Goal: Task Accomplishment & Management: Manage account settings

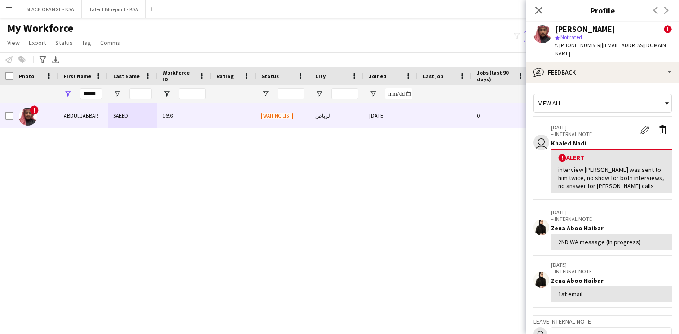
scroll to position [31, 0]
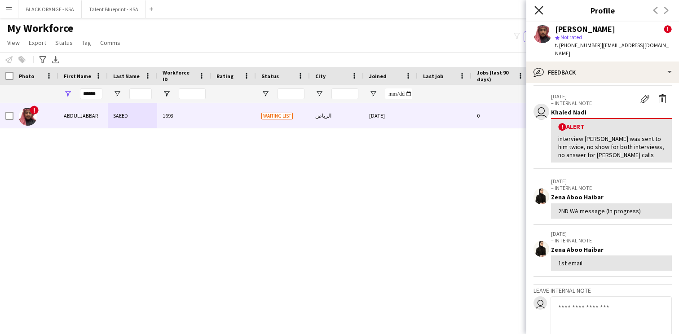
click at [536, 9] on icon "Close pop-in" at bounding box center [538, 10] width 9 height 9
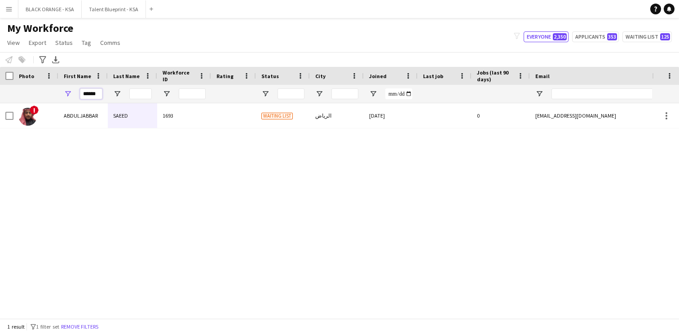
click at [89, 95] on input "******" at bounding box center [91, 93] width 22 height 11
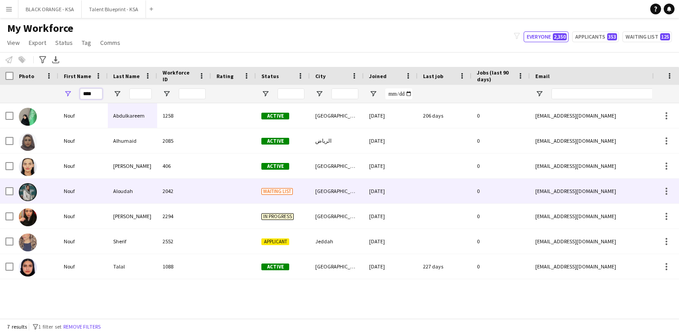
type input "****"
click at [131, 196] on div "Aloudah" at bounding box center [132, 191] width 49 height 25
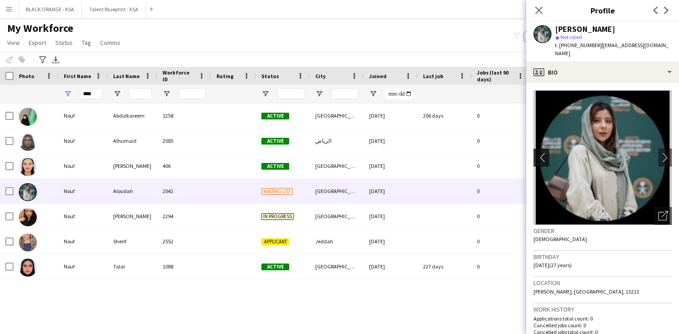
click at [541, 153] on app-icon "chevron-left" at bounding box center [540, 157] width 14 height 9
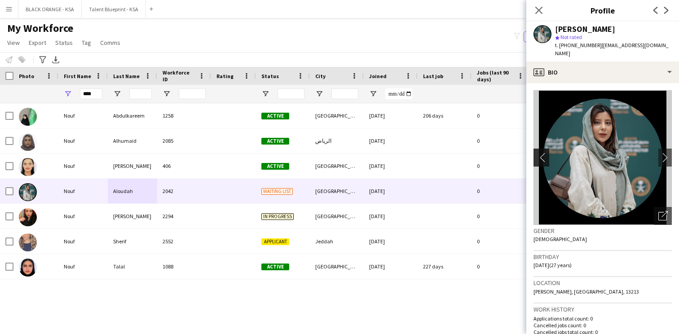
click at [541, 153] on app-icon "chevron-left" at bounding box center [540, 157] width 14 height 9
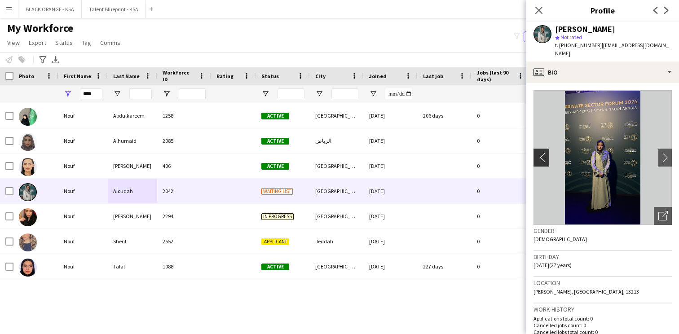
click at [541, 153] on app-icon "chevron-left" at bounding box center [540, 157] width 14 height 9
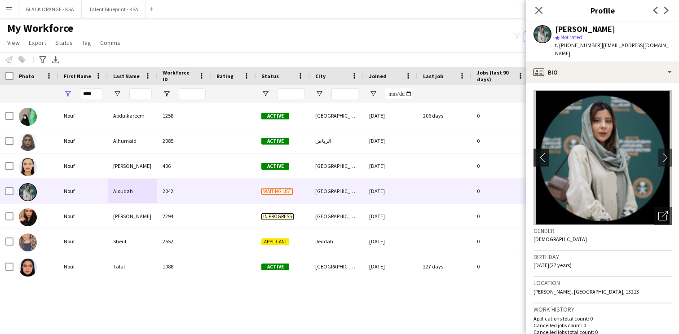
click at [541, 153] on app-icon "chevron-left" at bounding box center [540, 157] width 14 height 9
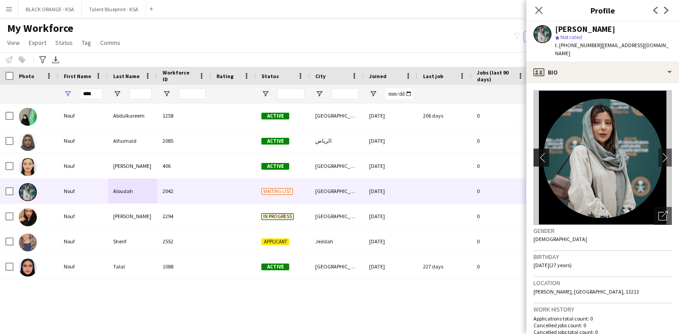
click at [541, 153] on app-icon "chevron-left" at bounding box center [540, 157] width 14 height 9
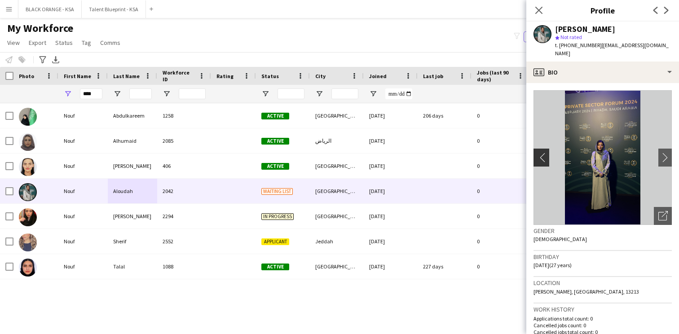
click at [541, 153] on app-icon "chevron-left" at bounding box center [540, 157] width 14 height 9
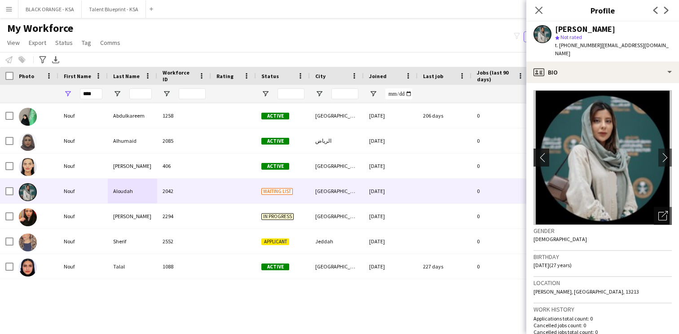
click at [541, 153] on app-icon "chevron-left" at bounding box center [540, 157] width 14 height 9
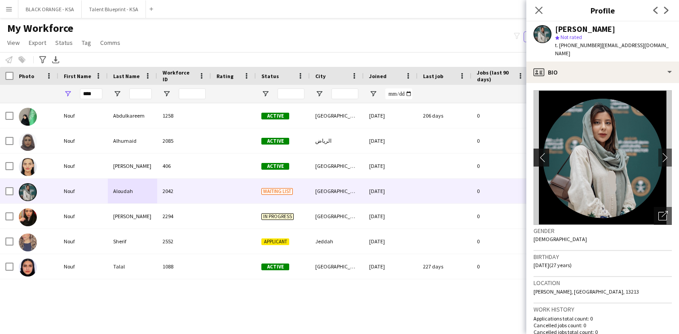
click at [541, 153] on app-icon "chevron-left" at bounding box center [540, 157] width 14 height 9
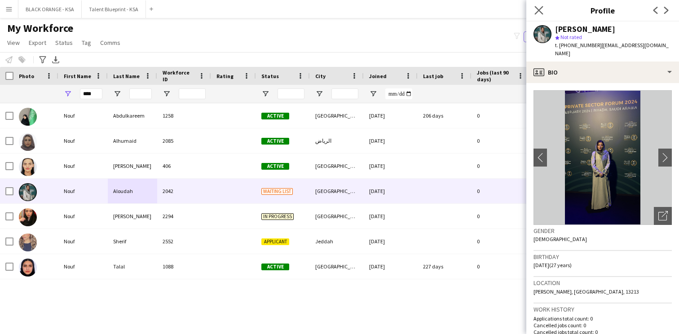
click at [543, 12] on app-icon "Close pop-in" at bounding box center [538, 10] width 13 height 13
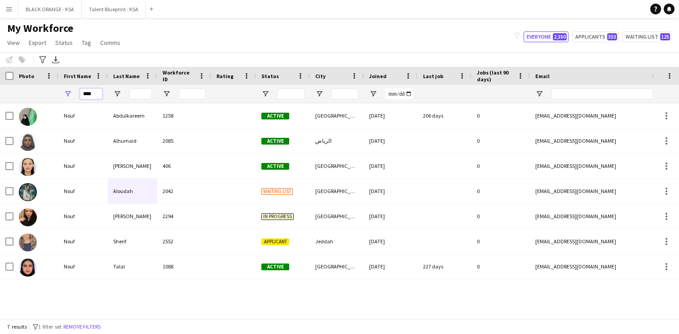
click at [95, 94] on input "****" at bounding box center [91, 93] width 22 height 11
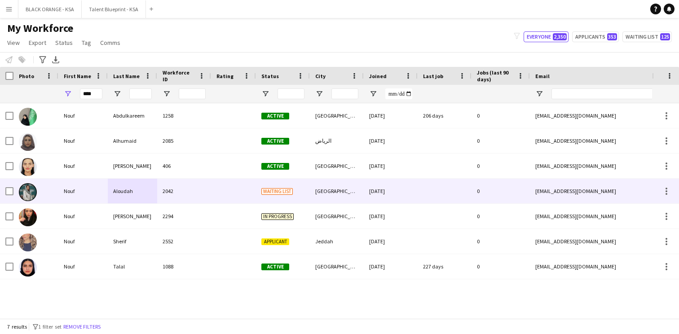
click at [107, 195] on div "Nouf" at bounding box center [82, 191] width 49 height 25
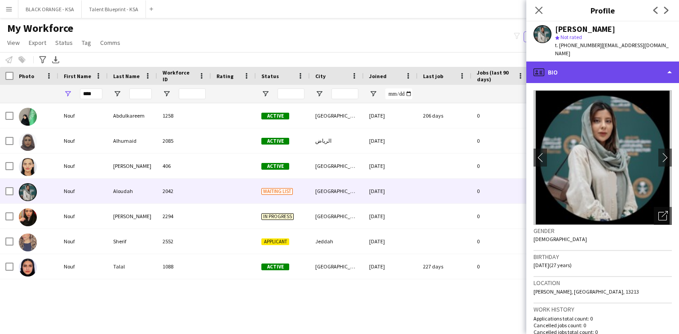
click at [636, 65] on div "profile Bio" at bounding box center [602, 73] width 153 height 22
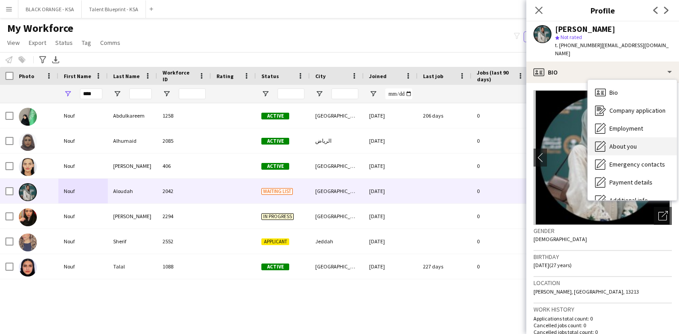
click at [615, 142] on span "About you" at bounding box center [622, 146] width 27 height 8
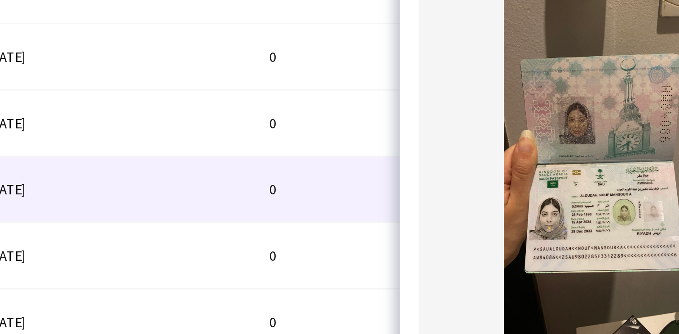
scroll to position [245, 0]
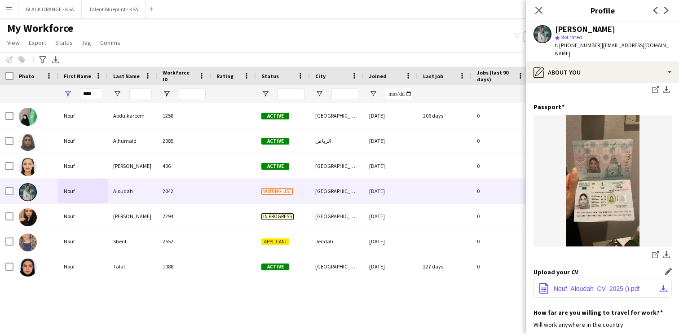
click at [580, 285] on span "Nouf_Aloudah_CV_2025 ().pdf" at bounding box center [597, 288] width 86 height 7
click at [89, 95] on input "****" at bounding box center [91, 93] width 22 height 11
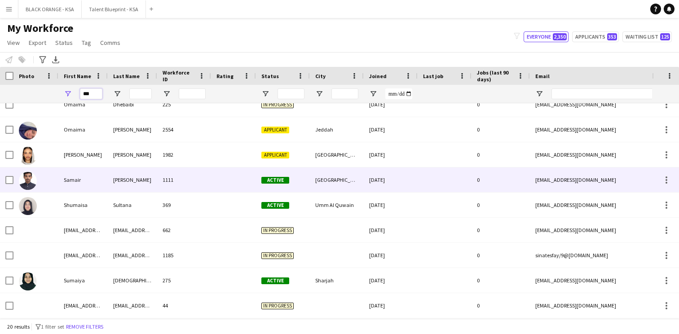
scroll to position [0, 0]
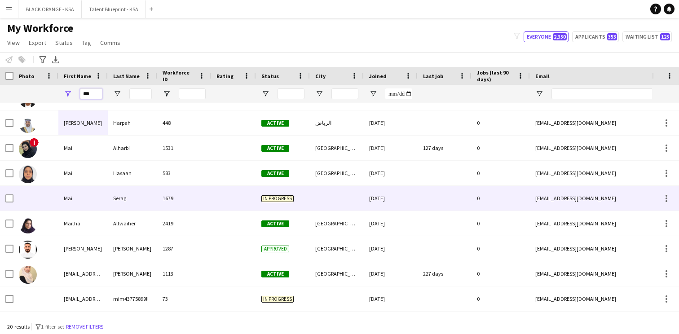
type input "***"
click at [145, 197] on div "Serag" at bounding box center [132, 198] width 49 height 25
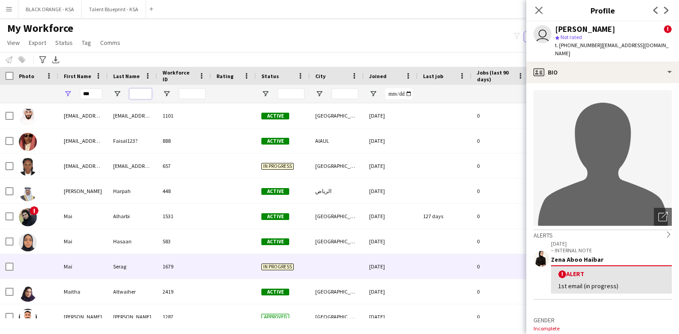
click at [140, 94] on input "Last Name Filter Input" at bounding box center [140, 93] width 22 height 11
type input "*"
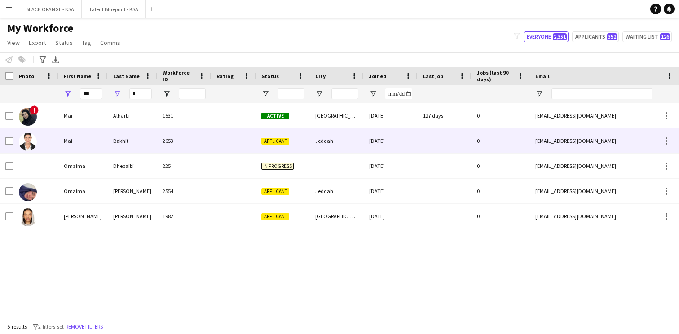
click at [124, 142] on div "Bakhit" at bounding box center [132, 140] width 49 height 25
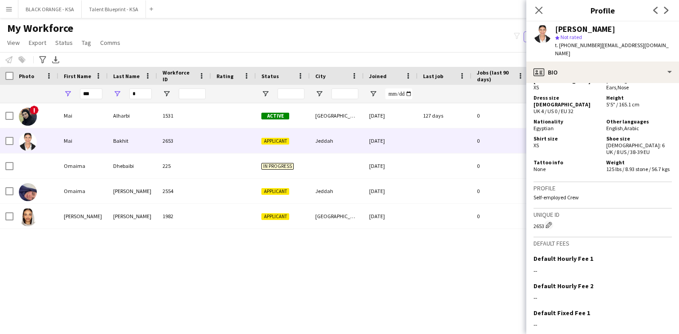
scroll to position [407, 0]
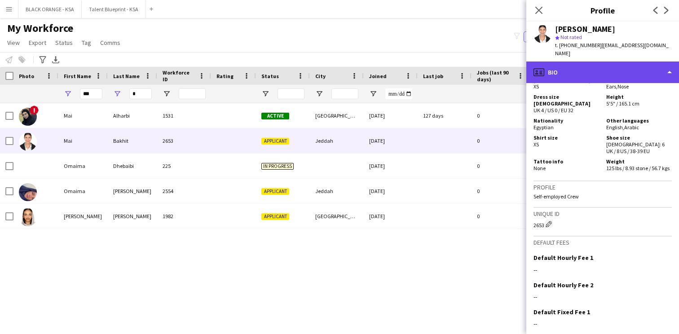
click at [584, 62] on div "profile Bio" at bounding box center [602, 73] width 153 height 22
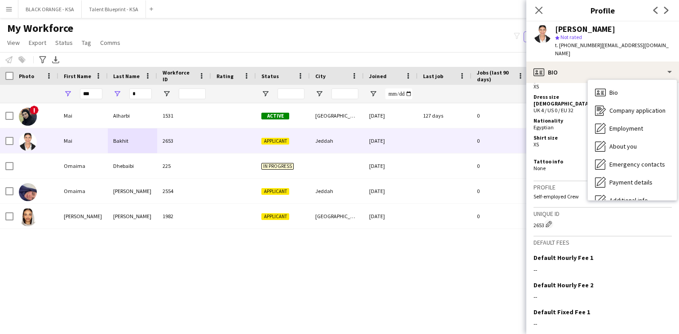
click at [578, 158] on div "Tattoo info None" at bounding box center [567, 164] width 69 height 13
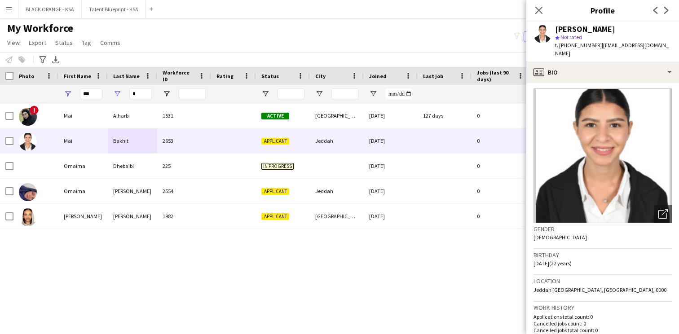
scroll to position [0, 0]
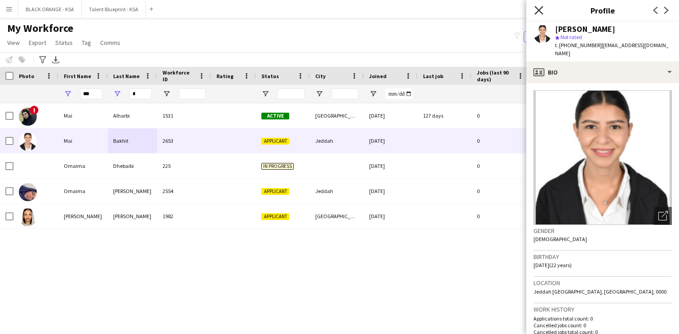
click at [539, 8] on icon "Close pop-in" at bounding box center [538, 10] width 9 height 9
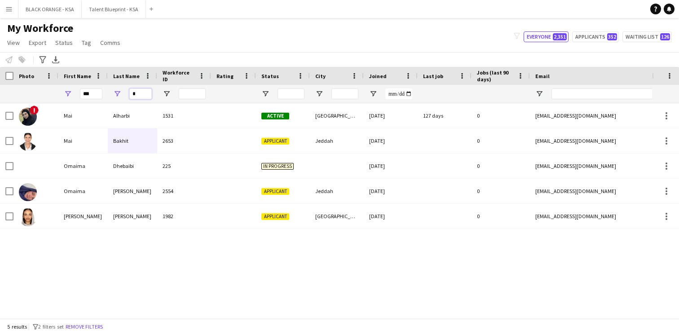
click at [142, 95] on input "*" at bounding box center [140, 93] width 22 height 11
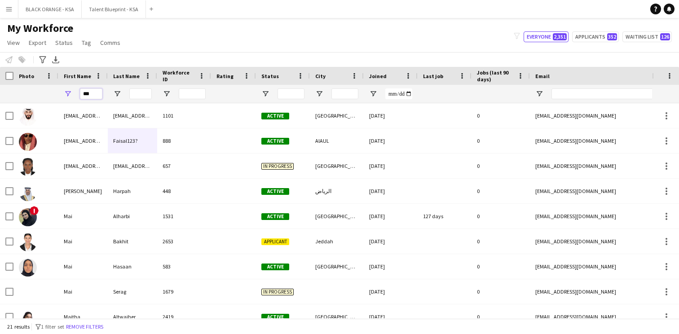
click at [91, 93] on input "***" at bounding box center [91, 93] width 22 height 11
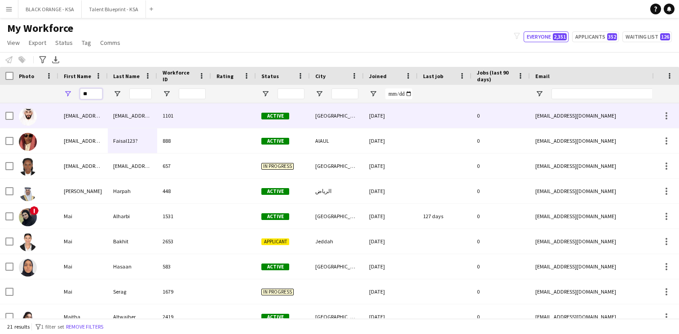
type input "*"
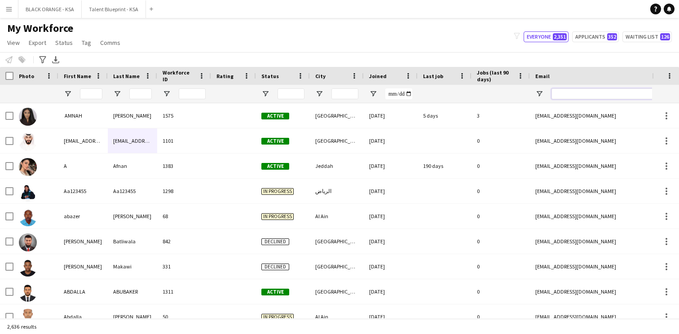
click at [572, 94] on input "Email Filter Input" at bounding box center [627, 93] width 153 height 11
paste input "*********"
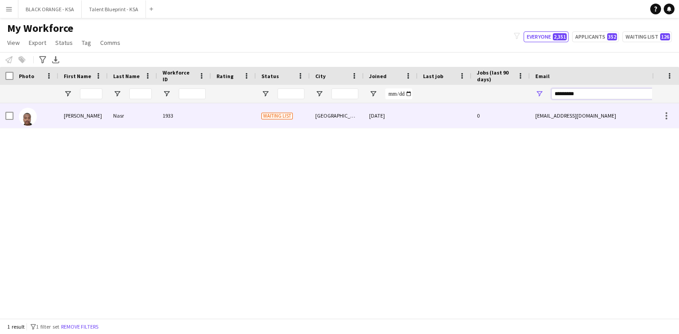
type input "*********"
click at [457, 117] on div at bounding box center [445, 115] width 54 height 25
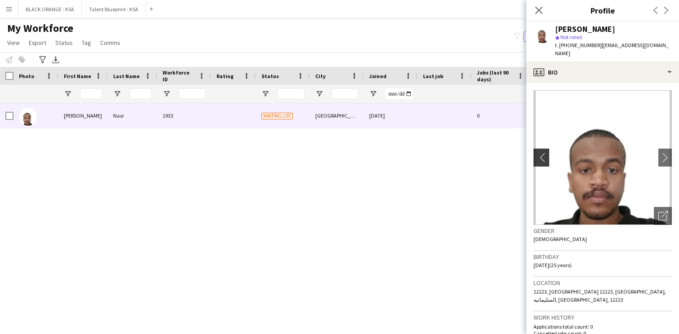
click at [541, 153] on app-icon "chevron-left" at bounding box center [540, 157] width 14 height 9
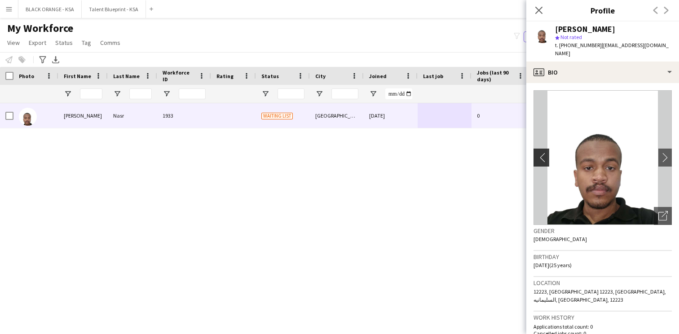
click at [541, 153] on app-icon "chevron-left" at bounding box center [540, 157] width 14 height 9
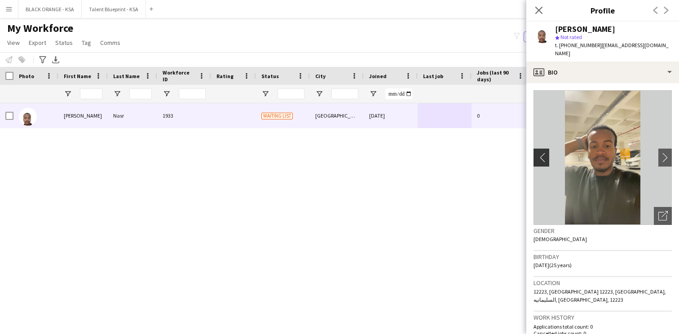
click at [541, 153] on app-icon "chevron-left" at bounding box center [540, 157] width 14 height 9
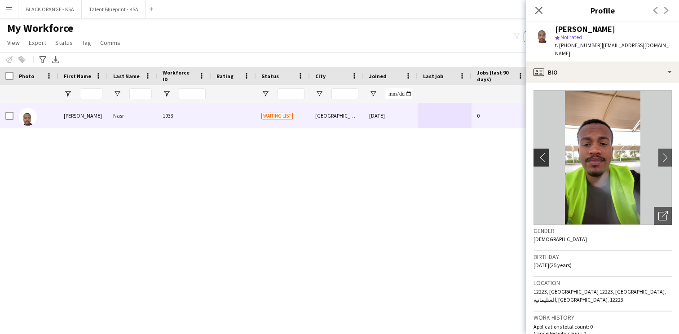
click at [541, 153] on app-icon "chevron-left" at bounding box center [540, 157] width 14 height 9
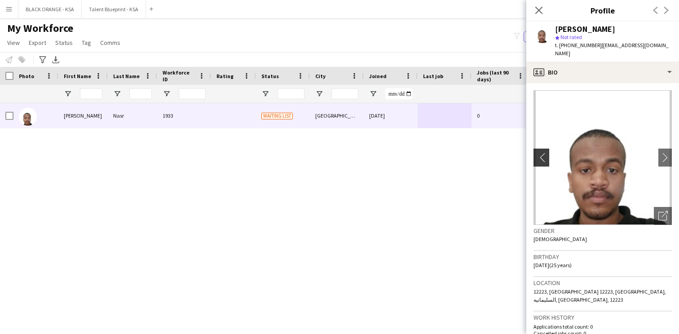
click at [541, 153] on app-icon "chevron-left" at bounding box center [540, 157] width 14 height 9
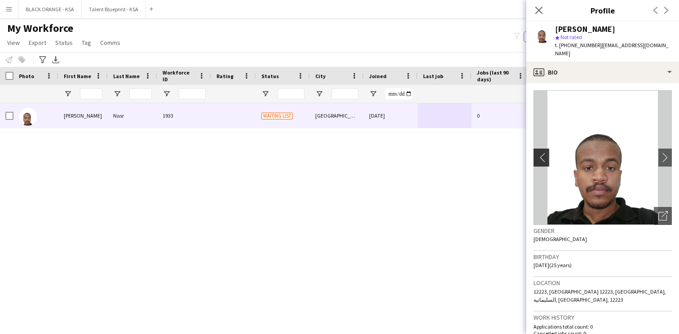
click at [541, 153] on app-icon "chevron-left" at bounding box center [540, 157] width 14 height 9
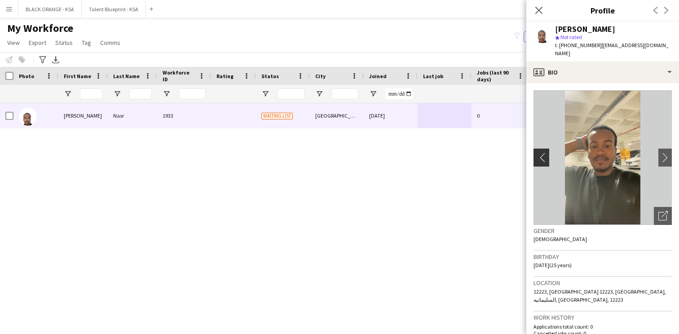
click at [541, 153] on app-icon "chevron-left" at bounding box center [540, 157] width 14 height 9
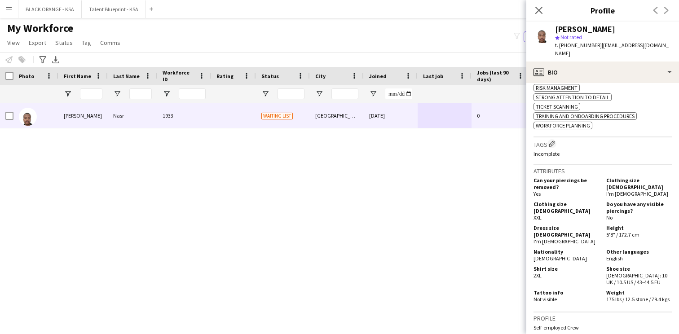
scroll to position [404, 0]
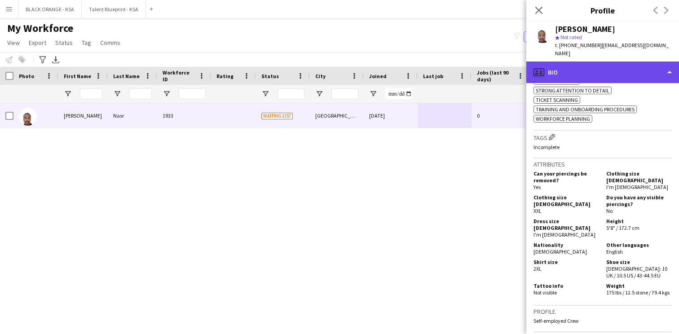
click at [594, 62] on div "profile Bio" at bounding box center [602, 73] width 153 height 22
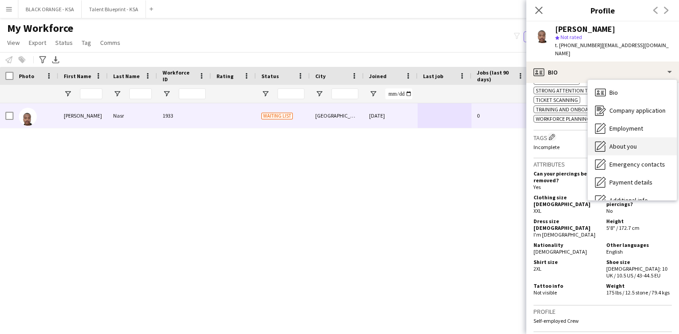
click at [621, 137] on div "About you About you" at bounding box center [632, 146] width 89 height 18
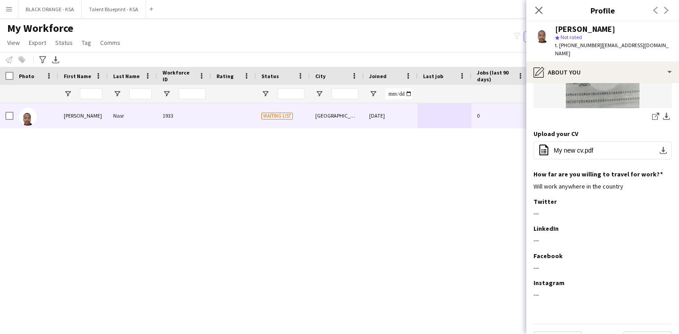
scroll to position [397, 0]
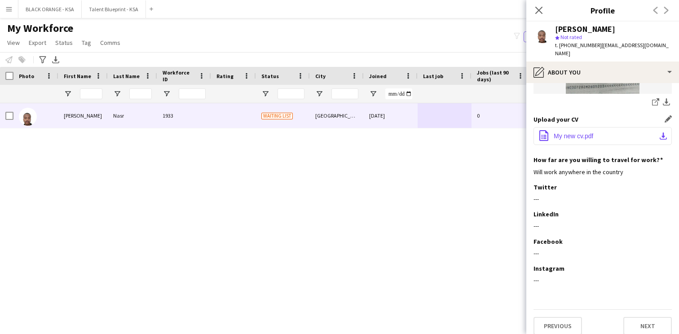
click at [575, 132] on span "My new cv.pdf" at bounding box center [574, 135] width 40 height 7
drag, startPoint x: 597, startPoint y: 47, endPoint x: 560, endPoint y: 47, distance: 37.3
click at [560, 47] on span "t. +9660572099132" at bounding box center [578, 45] width 47 height 7
copy span "+9660572099132"
click at [597, 45] on span "t. +9660572099132" at bounding box center [578, 45] width 47 height 7
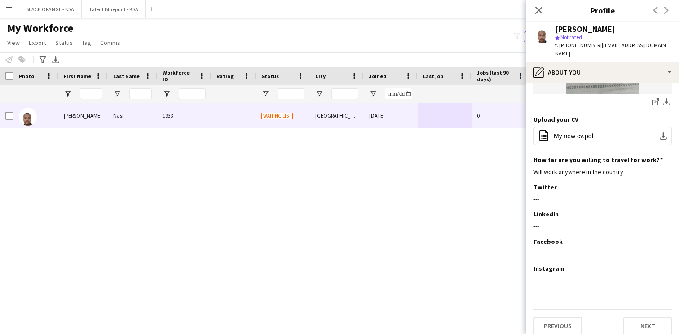
drag, startPoint x: 597, startPoint y: 46, endPoint x: 572, endPoint y: 44, distance: 25.7
click at [572, 44] on span "t. +9660572099132" at bounding box center [578, 45] width 47 height 7
click at [597, 45] on span "t. +9660572099132" at bounding box center [578, 45] width 47 height 7
drag, startPoint x: 598, startPoint y: 46, endPoint x: 570, endPoint y: 44, distance: 27.9
click at [570, 44] on div "t. +9660572099132 | dahmnasr2@gmail.com" at bounding box center [613, 49] width 117 height 16
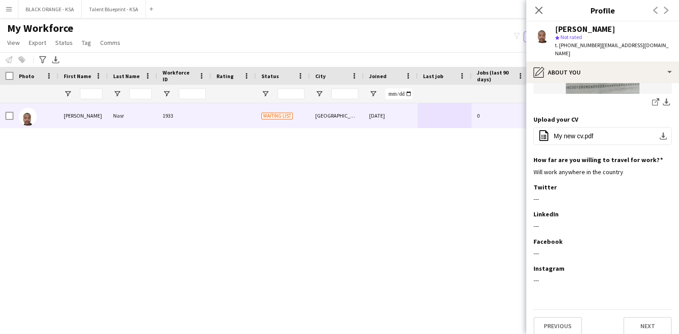
copy span "0572099132"
click at [621, 38] on div "star Not rated" at bounding box center [613, 37] width 117 height 8
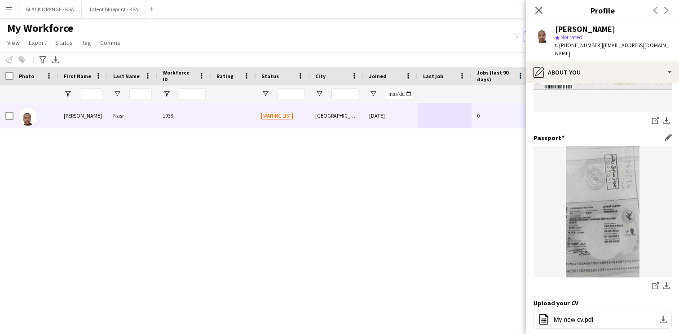
scroll to position [0, 0]
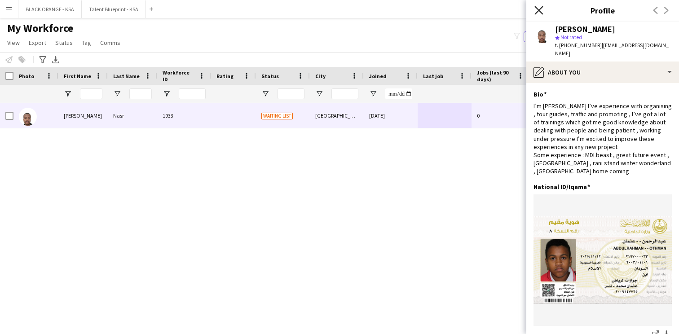
click at [540, 12] on icon at bounding box center [538, 10] width 9 height 9
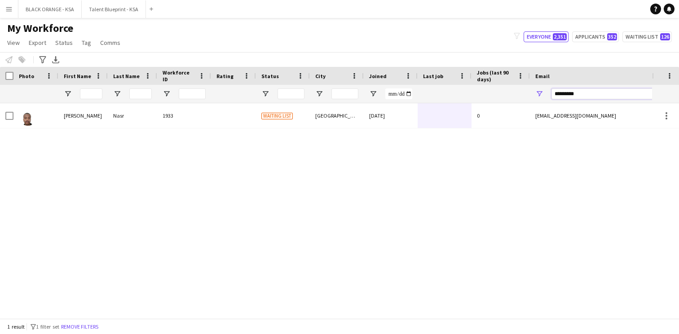
click at [566, 95] on input "*********" at bounding box center [627, 93] width 153 height 11
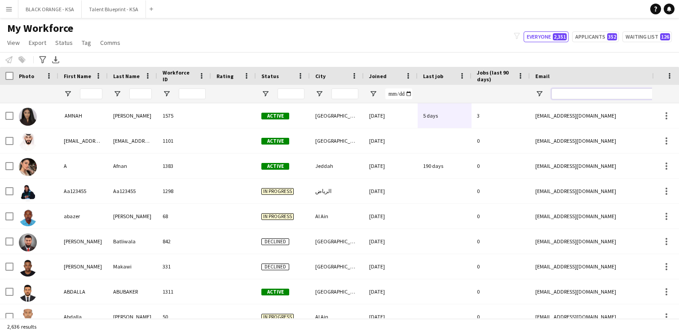
paste input "**********"
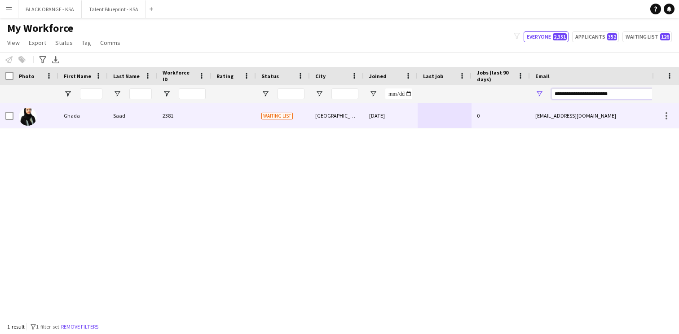
type input "**********"
click at [398, 121] on div "[DATE]" at bounding box center [391, 115] width 54 height 25
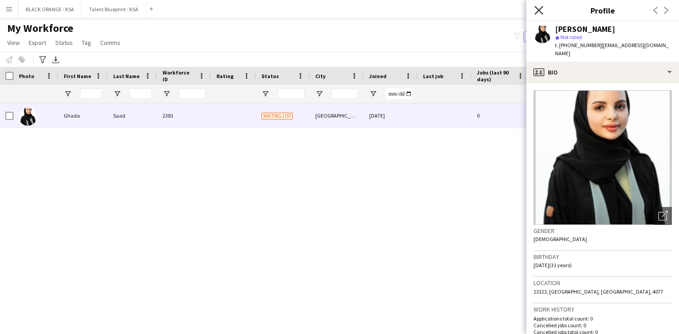
click at [535, 13] on icon at bounding box center [538, 10] width 9 height 9
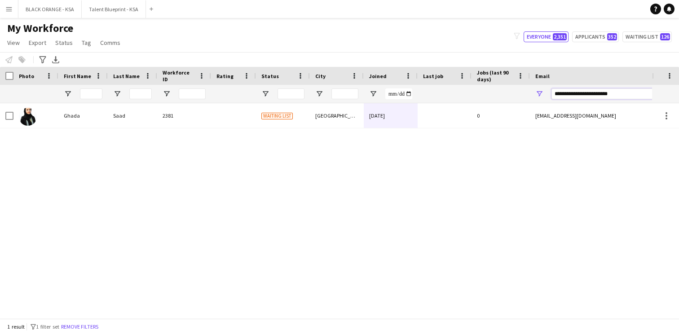
click at [585, 90] on input "**********" at bounding box center [627, 93] width 153 height 11
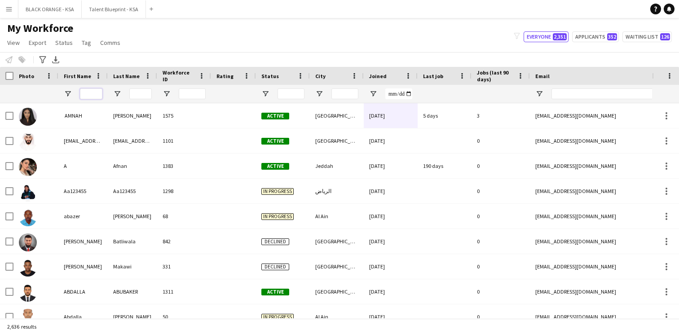
click at [89, 93] on input "First Name Filter Input" at bounding box center [91, 93] width 22 height 11
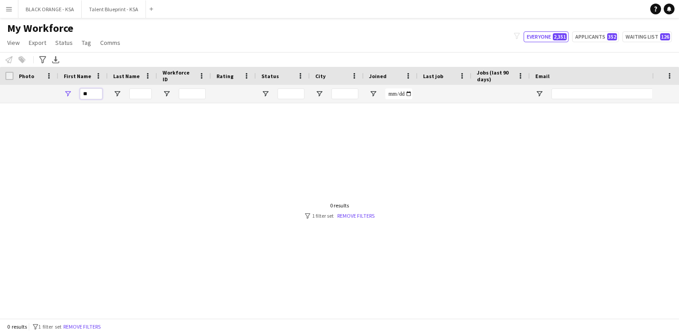
type input "*"
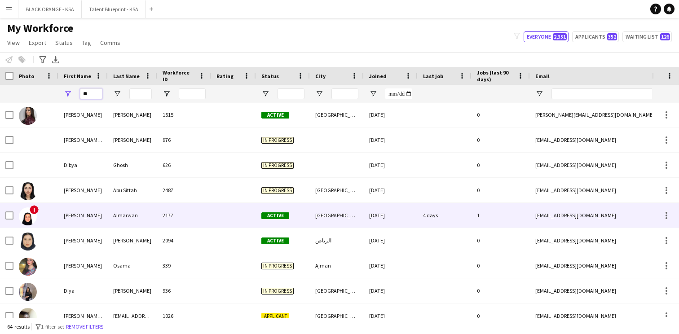
type input "**"
click at [172, 226] on div "2177" at bounding box center [184, 215] width 54 height 25
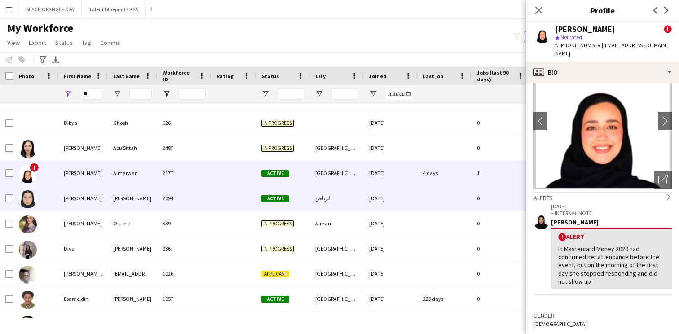
click at [206, 203] on div "2094" at bounding box center [184, 198] width 54 height 25
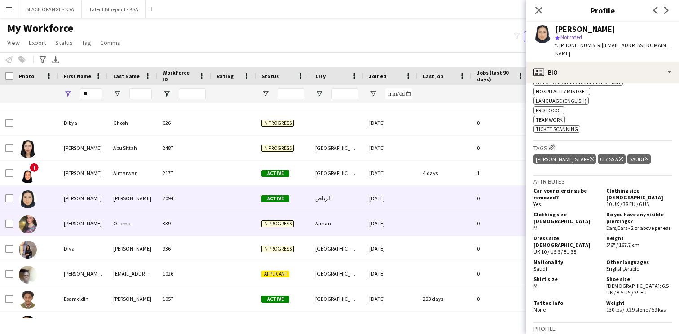
click at [202, 222] on div "339" at bounding box center [184, 223] width 54 height 25
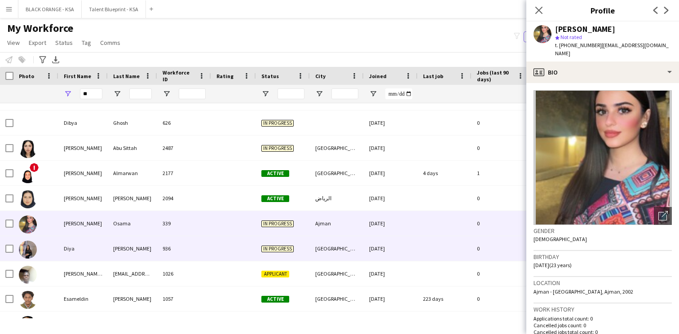
click at [186, 243] on div "936" at bounding box center [184, 248] width 54 height 25
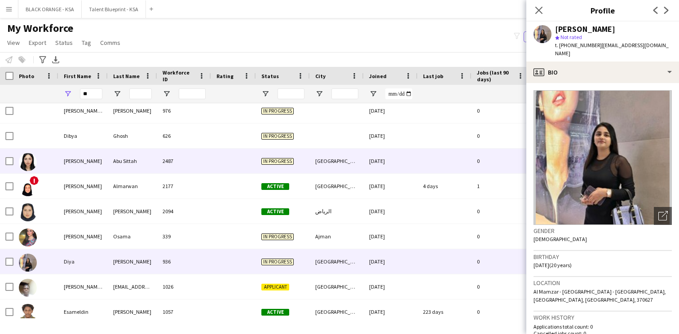
click at [183, 163] on div "2487" at bounding box center [184, 161] width 54 height 25
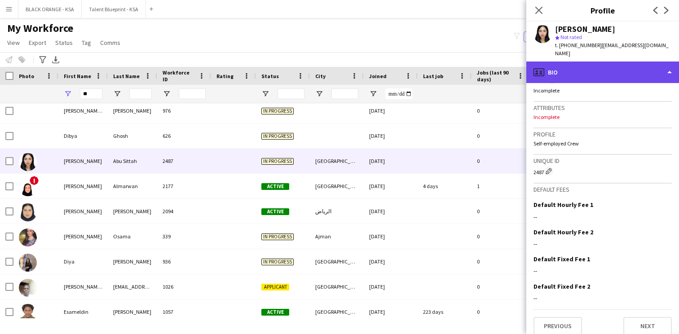
click at [630, 62] on div "profile Bio" at bounding box center [602, 73] width 153 height 22
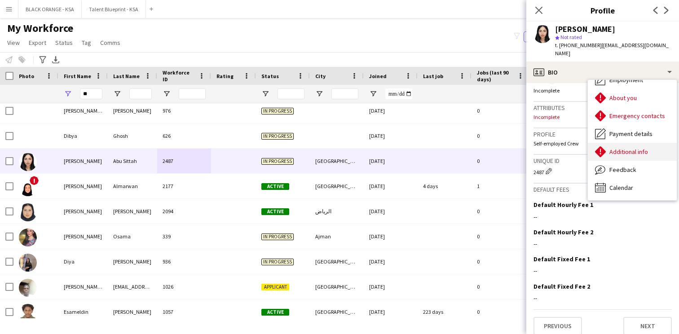
click at [630, 149] on div "Additional info Additional info" at bounding box center [632, 152] width 89 height 18
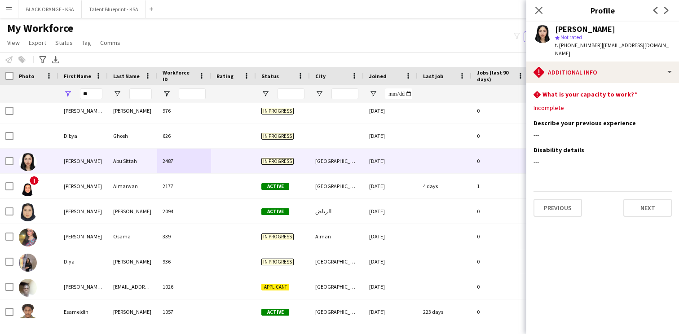
click at [534, 3] on div "Close pop-in" at bounding box center [538, 10] width 25 height 21
click at [538, 11] on icon at bounding box center [538, 10] width 9 height 9
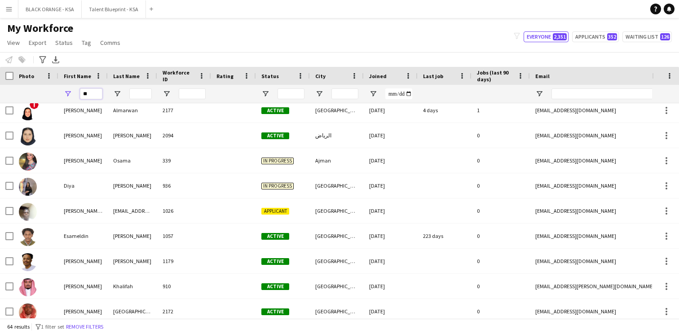
click at [91, 93] on input "**" at bounding box center [91, 93] width 22 height 11
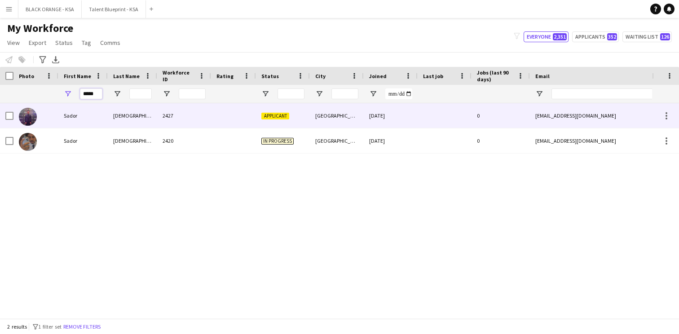
type input "*****"
click at [119, 121] on div "Azazi" at bounding box center [132, 115] width 49 height 25
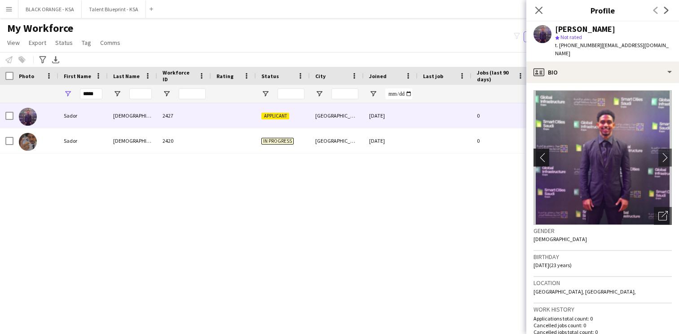
click at [541, 153] on app-icon "chevron-left" at bounding box center [540, 157] width 14 height 9
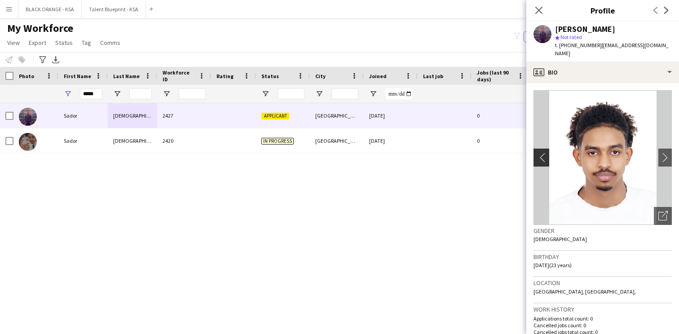
click at [541, 153] on app-icon "chevron-left" at bounding box center [540, 157] width 14 height 9
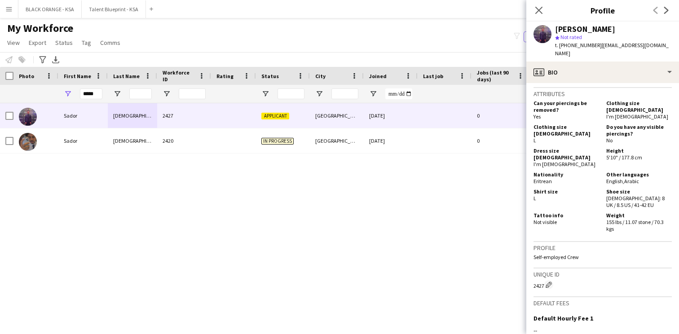
scroll to position [501, 0]
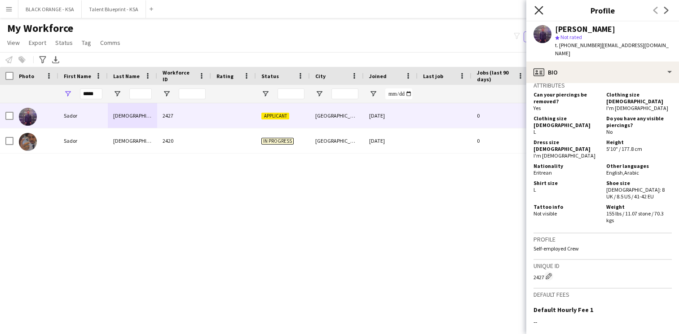
click at [536, 11] on icon "Close pop-in" at bounding box center [538, 10] width 9 height 9
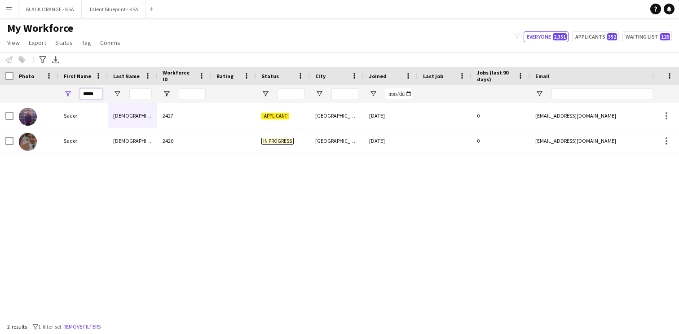
click at [88, 90] on input "*****" at bounding box center [91, 93] width 22 height 11
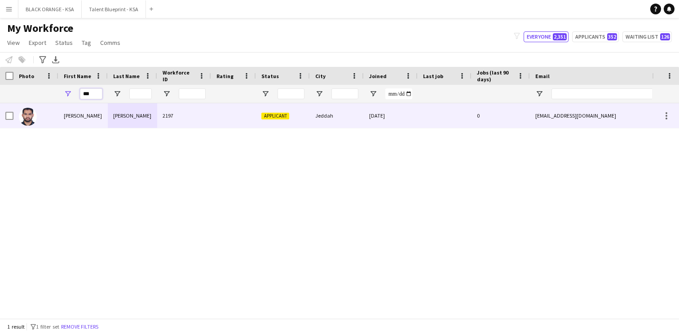
type input "***"
click at [91, 111] on div "Iftekhar" at bounding box center [82, 115] width 49 height 25
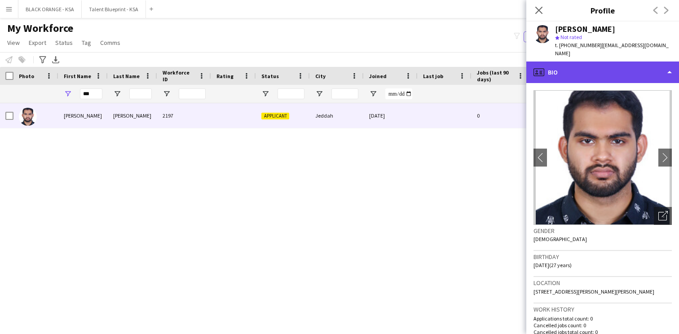
click at [604, 66] on div "profile Bio" at bounding box center [602, 73] width 153 height 22
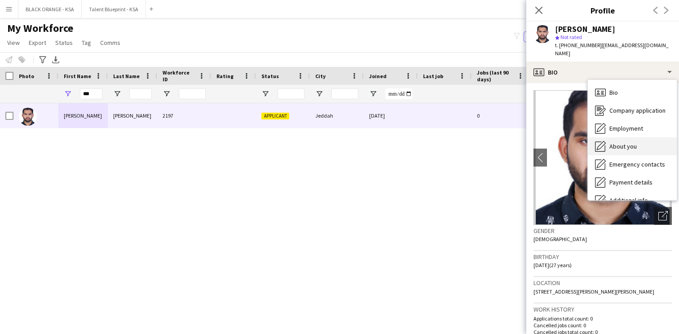
click at [616, 142] on span "About you" at bounding box center [622, 146] width 27 height 8
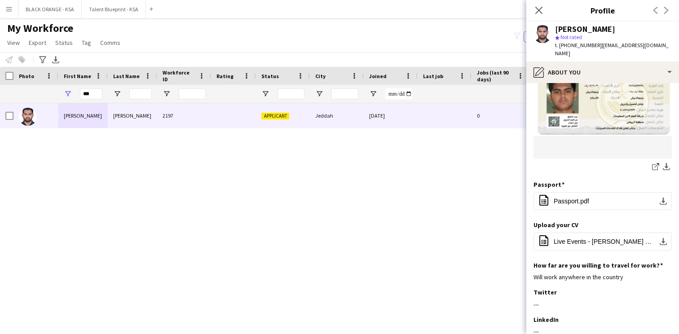
scroll to position [240, 0]
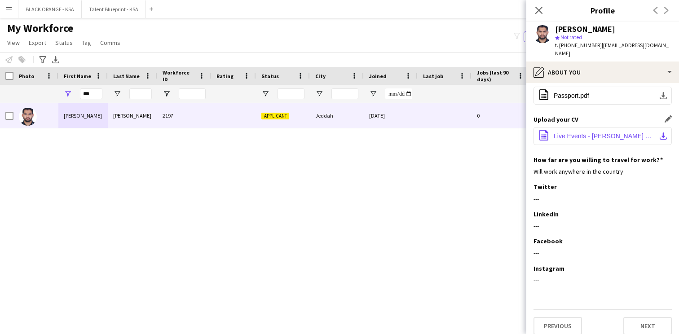
click at [583, 132] on span "Live Events - Iftekhar Resume.pdf" at bounding box center [604, 135] width 101 height 7
click at [87, 92] on input "***" at bounding box center [91, 93] width 22 height 11
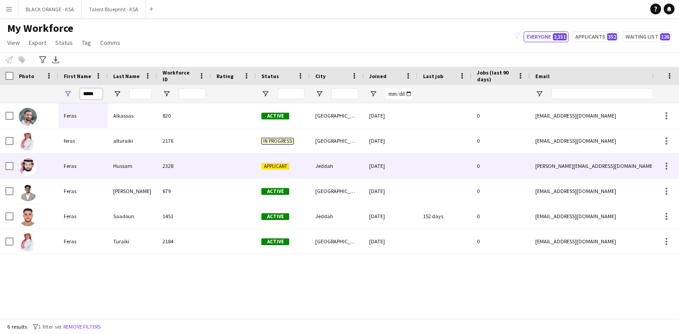
type input "*****"
click at [145, 169] on div "Hussam" at bounding box center [132, 166] width 49 height 25
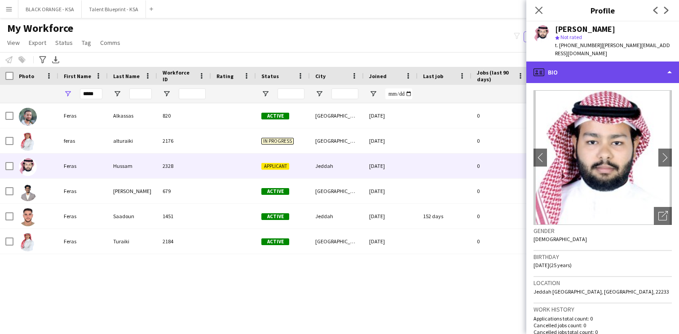
click at [633, 71] on div "profile Bio" at bounding box center [602, 73] width 153 height 22
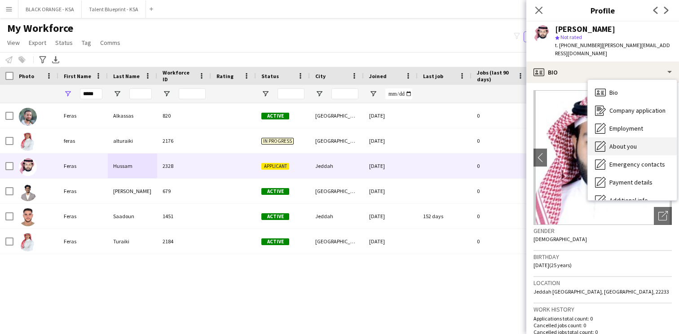
click at [633, 142] on span "About you" at bounding box center [622, 146] width 27 height 8
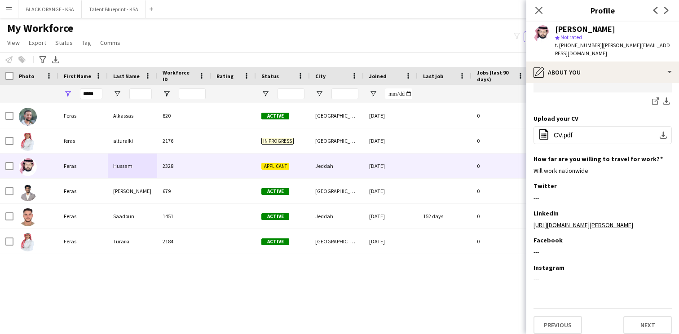
scroll to position [405, 0]
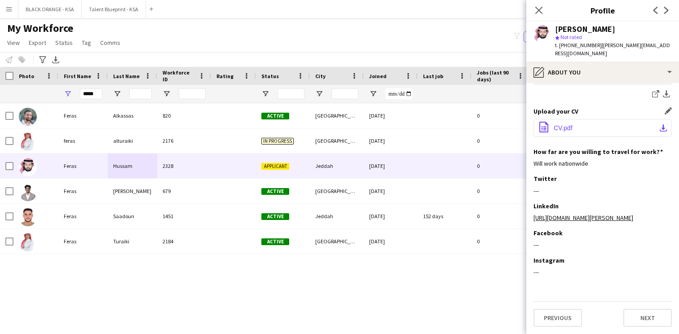
click at [572, 119] on button "office-file-sheet CV.pdf download-bottom" at bounding box center [602, 128] width 138 height 18
click at [88, 94] on input "*****" at bounding box center [91, 93] width 22 height 11
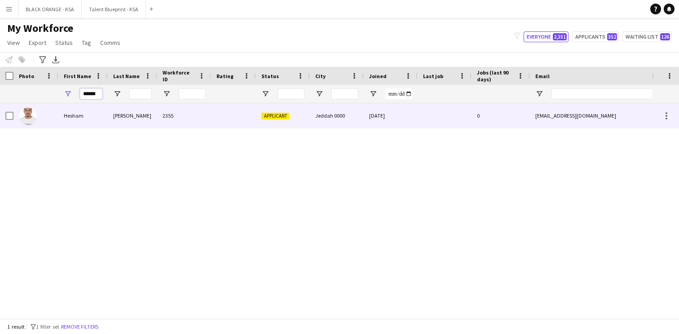
type input "******"
click at [98, 114] on div "Hesham" at bounding box center [82, 115] width 49 height 25
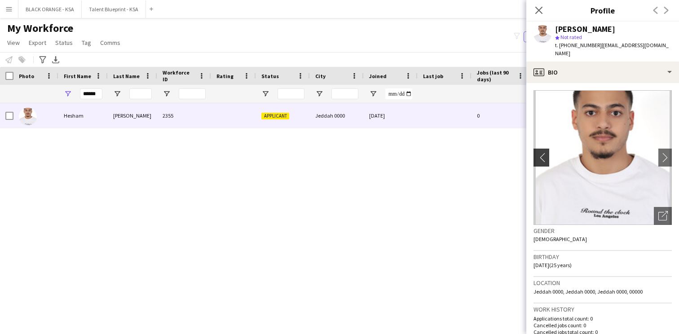
click at [542, 153] on app-icon "chevron-left" at bounding box center [540, 157] width 14 height 9
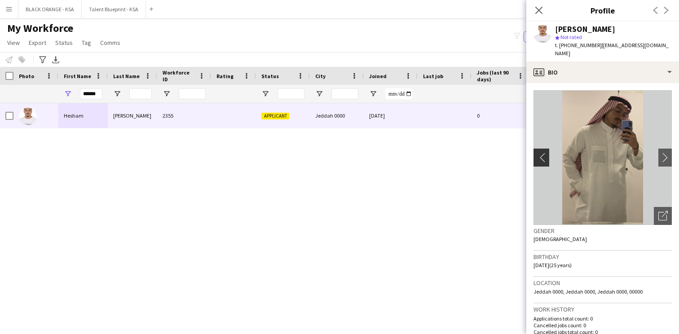
click at [544, 153] on app-icon "chevron-left" at bounding box center [540, 157] width 14 height 9
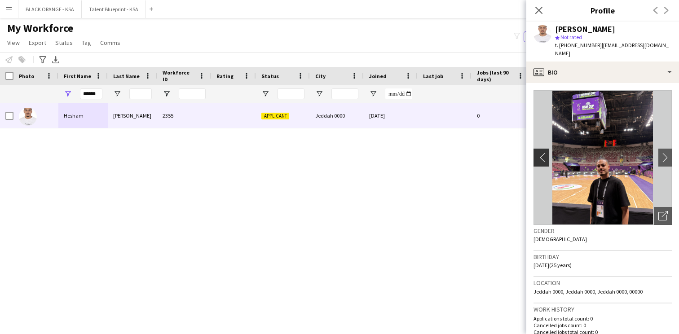
click at [533, 153] on app-icon "chevron-left" at bounding box center [540, 157] width 14 height 9
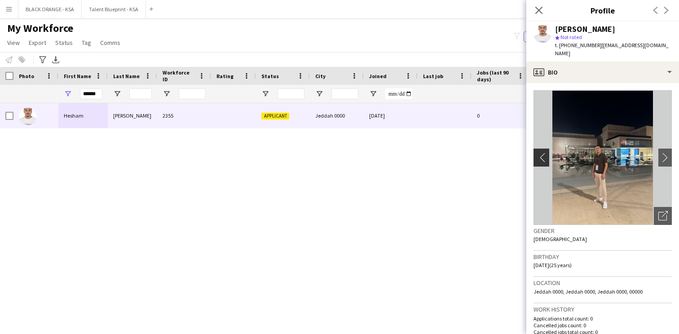
click at [542, 153] on app-icon "chevron-left" at bounding box center [540, 157] width 14 height 9
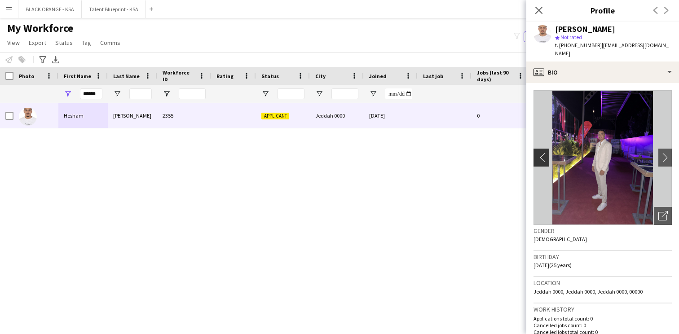
click at [544, 153] on app-icon "chevron-left" at bounding box center [540, 157] width 14 height 9
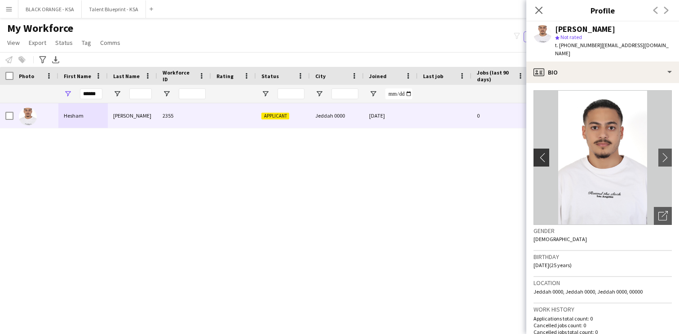
click at [539, 153] on app-icon "chevron-left" at bounding box center [540, 157] width 14 height 9
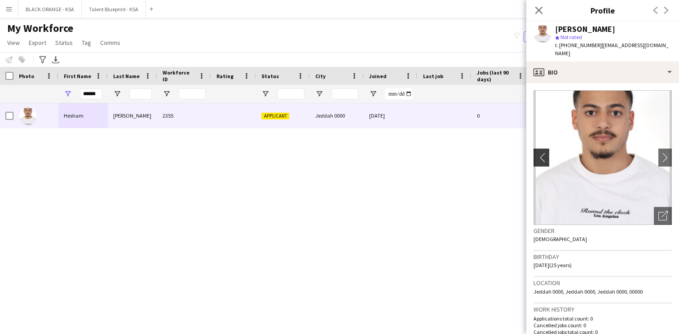
click at [538, 153] on app-icon "chevron-left" at bounding box center [540, 157] width 14 height 9
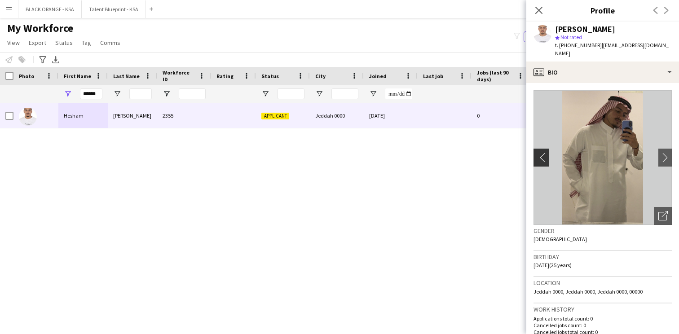
click at [539, 153] on app-icon "chevron-left" at bounding box center [540, 157] width 14 height 9
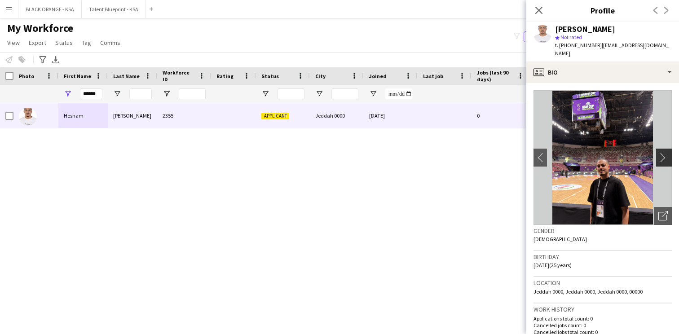
click at [668, 153] on app-icon "chevron-right" at bounding box center [665, 157] width 14 height 9
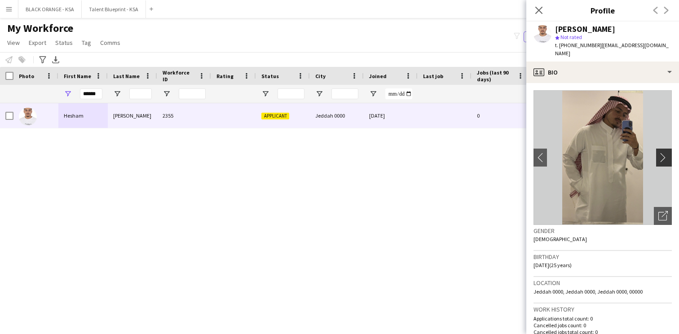
click at [668, 153] on app-icon "chevron-right" at bounding box center [665, 157] width 14 height 9
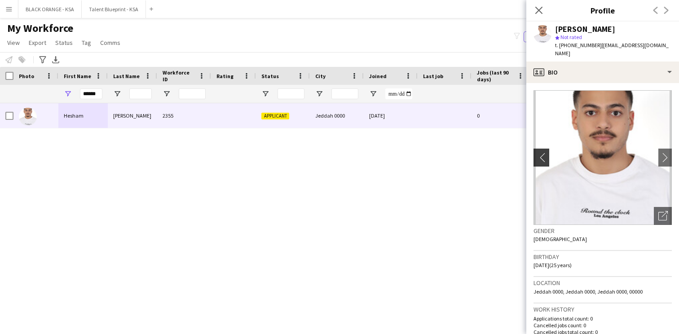
click at [545, 154] on app-icon "chevron-left" at bounding box center [540, 157] width 14 height 9
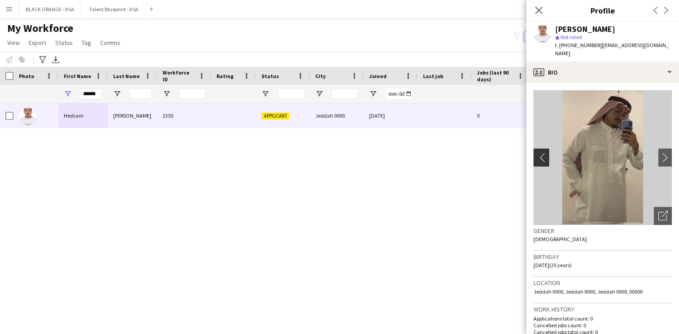
click at [545, 154] on app-icon "chevron-left" at bounding box center [540, 157] width 14 height 9
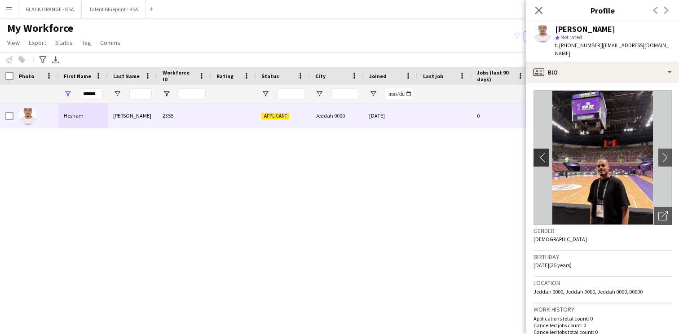
click at [545, 154] on app-icon "chevron-left" at bounding box center [540, 157] width 14 height 9
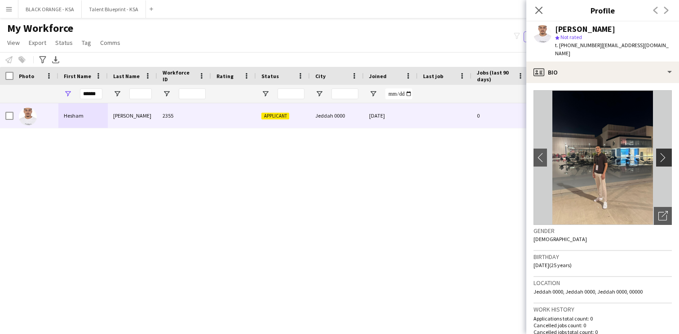
click at [659, 153] on app-icon "chevron-right" at bounding box center [665, 157] width 14 height 9
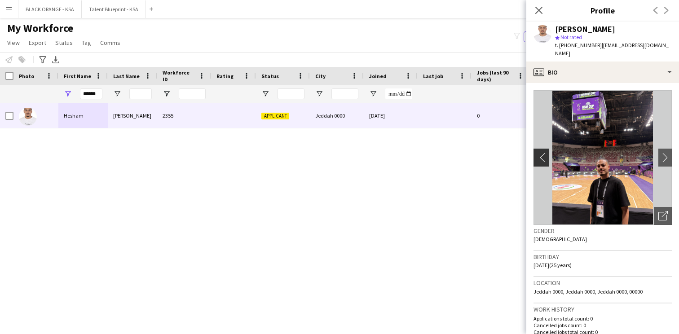
click at [541, 153] on app-icon "chevron-left" at bounding box center [540, 157] width 14 height 9
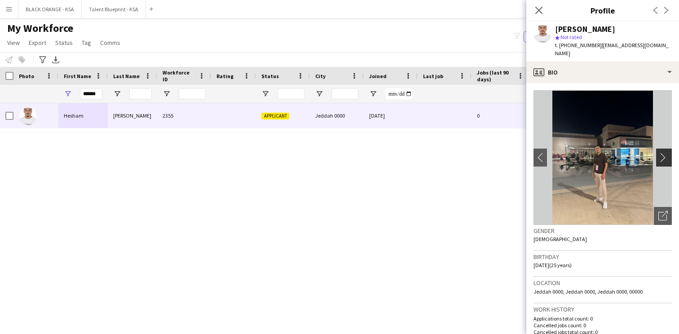
click at [665, 153] on app-icon "chevron-right" at bounding box center [665, 157] width 14 height 9
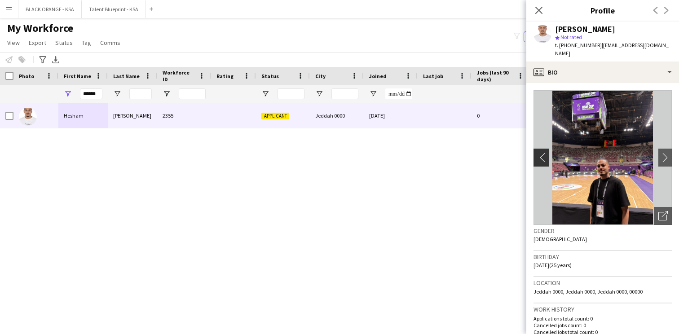
click at [538, 153] on app-icon "chevron-left" at bounding box center [540, 157] width 14 height 9
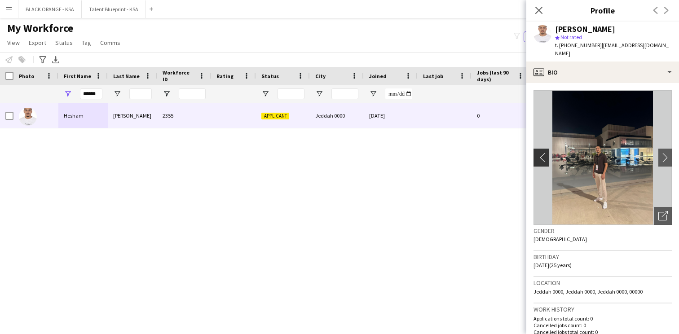
click at [538, 153] on app-icon "chevron-left" at bounding box center [540, 157] width 14 height 9
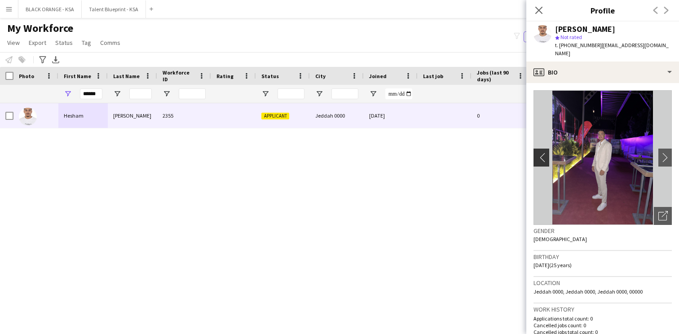
click at [538, 153] on app-icon "chevron-left" at bounding box center [540, 157] width 14 height 9
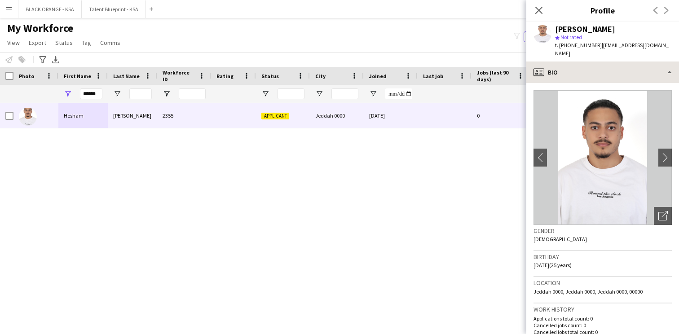
click at [583, 69] on div "profile Bio" at bounding box center [602, 73] width 153 height 22
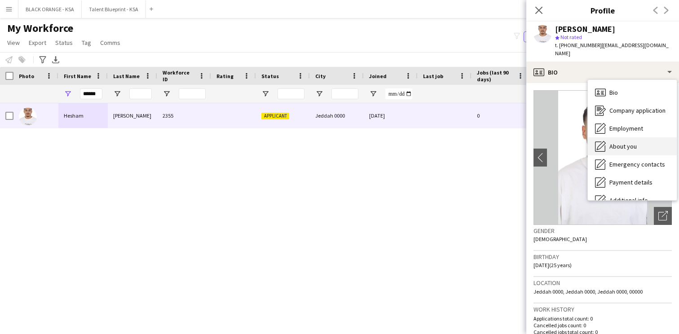
click at [612, 137] on div "About you About you" at bounding box center [632, 146] width 89 height 18
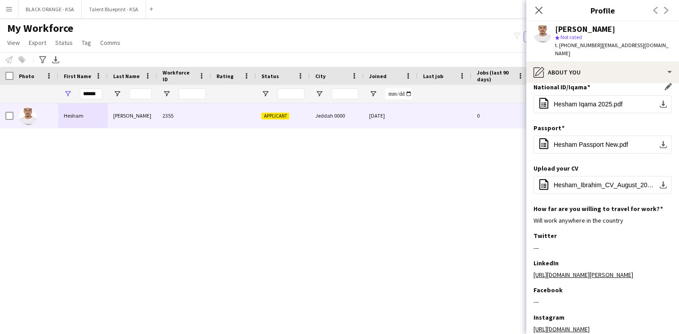
scroll to position [98, 0]
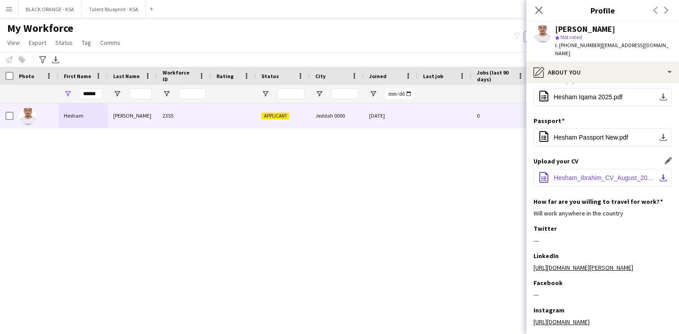
click at [589, 174] on span "Hesham_Ibrahim_CV_August_2025.pdf" at bounding box center [604, 177] width 101 height 7
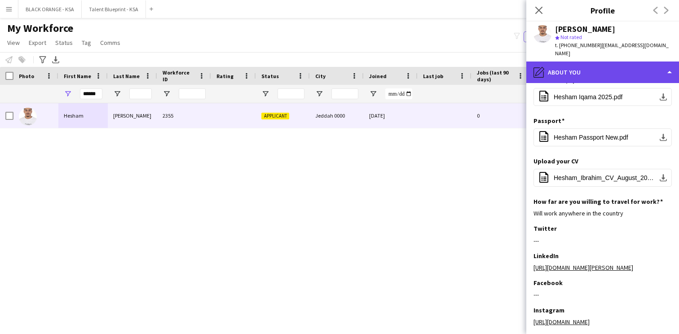
click at [583, 73] on div "pencil4 About you" at bounding box center [602, 73] width 153 height 22
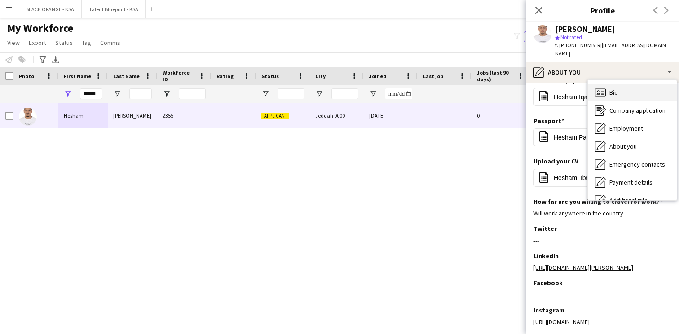
click at [609, 89] on div "Bio Bio" at bounding box center [632, 93] width 89 height 18
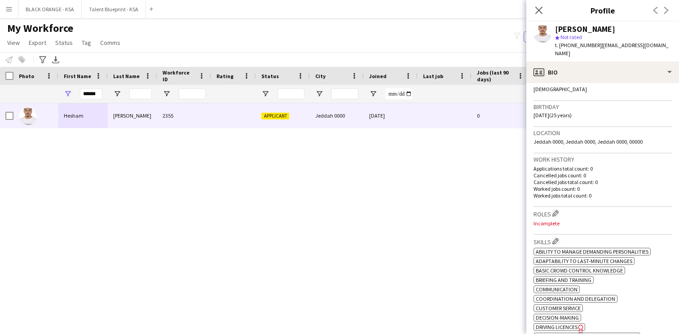
scroll to position [0, 0]
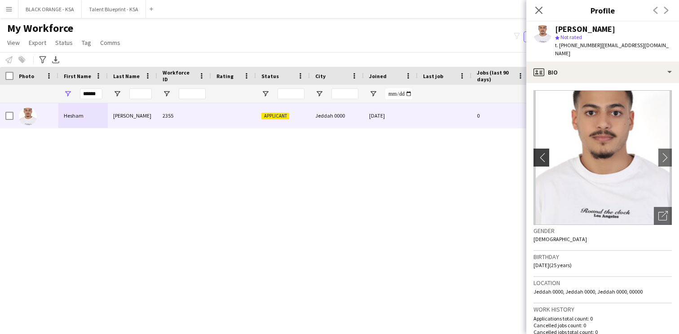
click at [544, 153] on app-icon "chevron-left" at bounding box center [540, 157] width 14 height 9
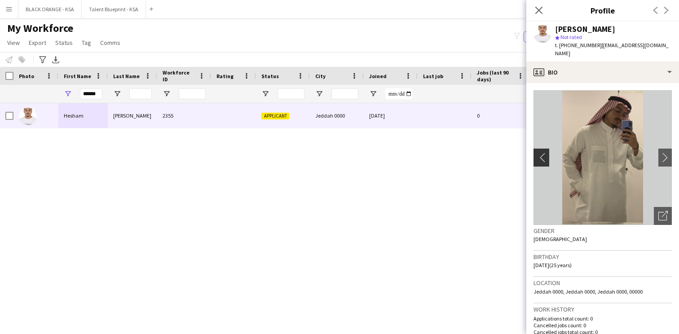
click at [544, 153] on app-icon "chevron-left" at bounding box center [540, 157] width 14 height 9
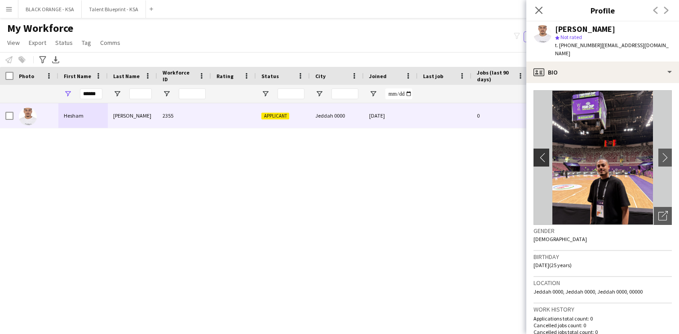
click at [544, 153] on app-icon "chevron-left" at bounding box center [540, 157] width 14 height 9
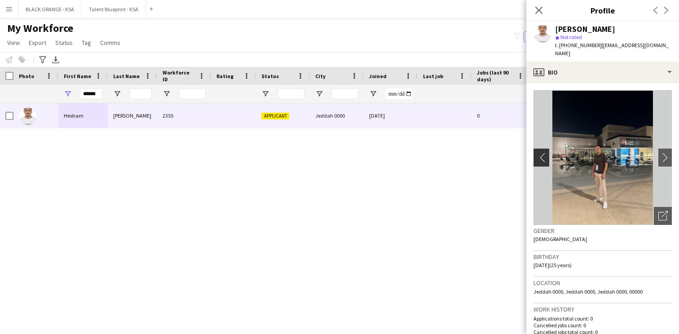
click at [537, 153] on app-icon "chevron-left" at bounding box center [540, 157] width 14 height 9
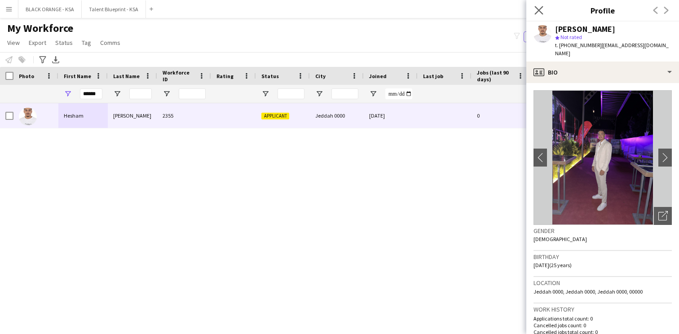
click at [542, 6] on icon at bounding box center [538, 10] width 9 height 9
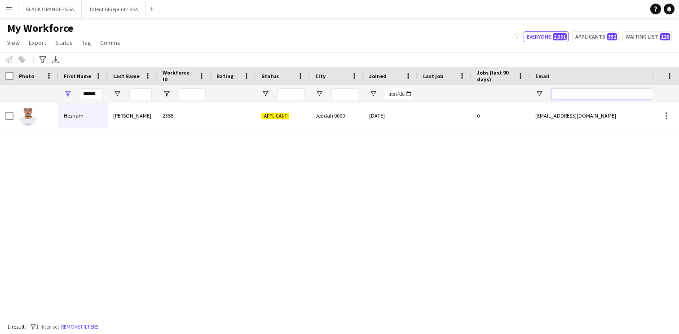
click at [579, 96] on input "Email Filter Input" at bounding box center [627, 93] width 153 height 11
click at [96, 327] on button "Remove filters" at bounding box center [79, 327] width 41 height 10
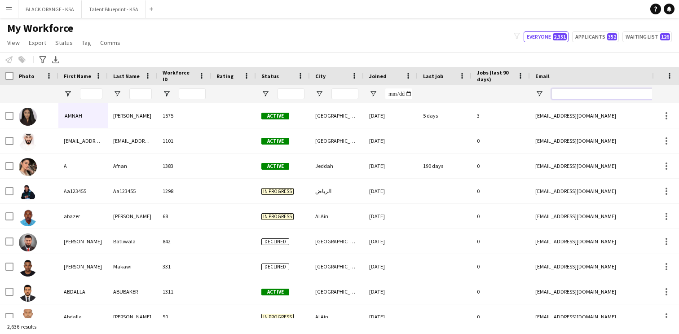
click at [558, 93] on input "Email Filter Input" at bounding box center [627, 93] width 153 height 11
paste input "**********"
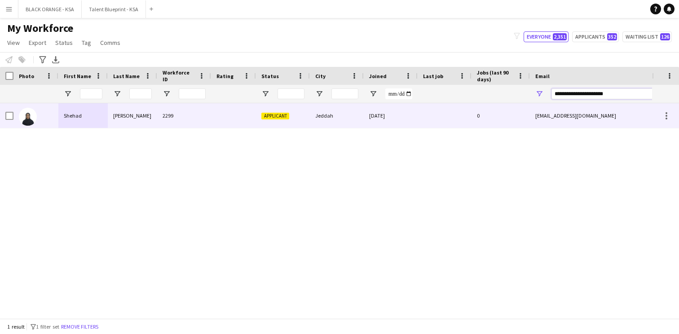
type input "**********"
click at [450, 123] on div at bounding box center [445, 115] width 54 height 25
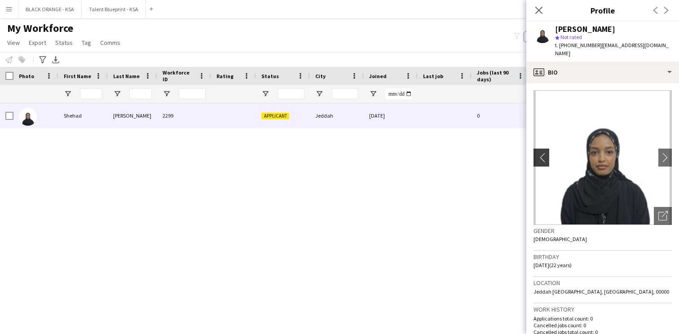
click at [544, 154] on app-icon "chevron-left" at bounding box center [540, 157] width 14 height 9
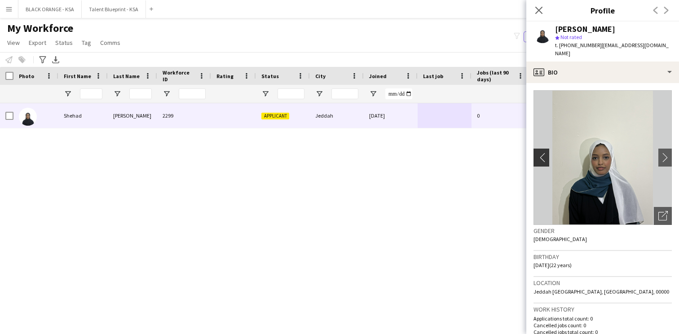
click at [544, 154] on app-icon "chevron-left" at bounding box center [540, 157] width 14 height 9
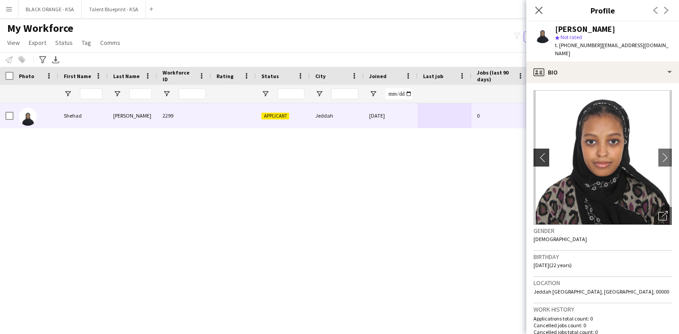
click at [540, 153] on app-icon "chevron-left" at bounding box center [540, 157] width 14 height 9
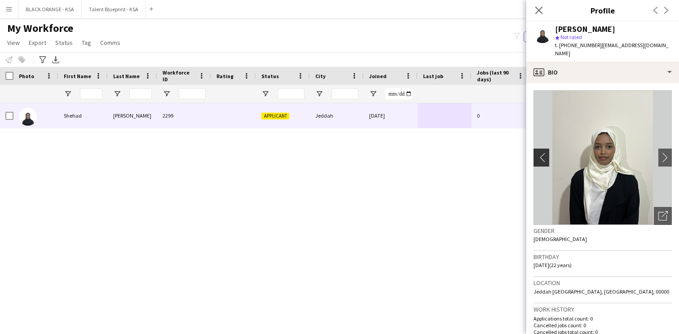
click at [540, 153] on app-icon "chevron-left" at bounding box center [540, 157] width 14 height 9
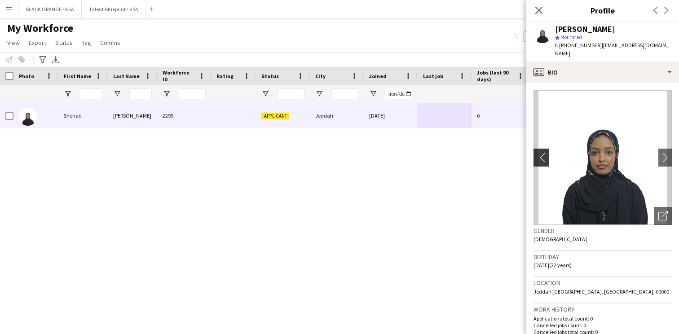
click at [540, 153] on app-icon "chevron-left" at bounding box center [540, 157] width 14 height 9
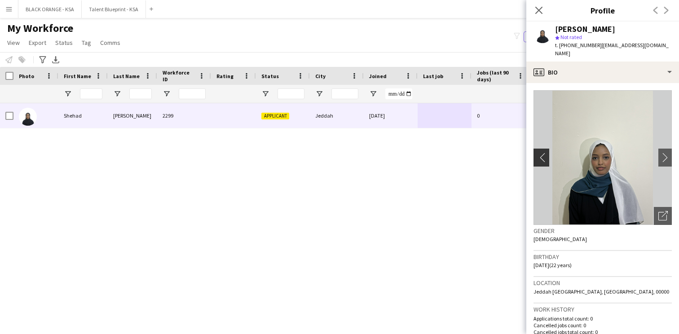
click at [540, 153] on app-icon "chevron-left" at bounding box center [540, 157] width 14 height 9
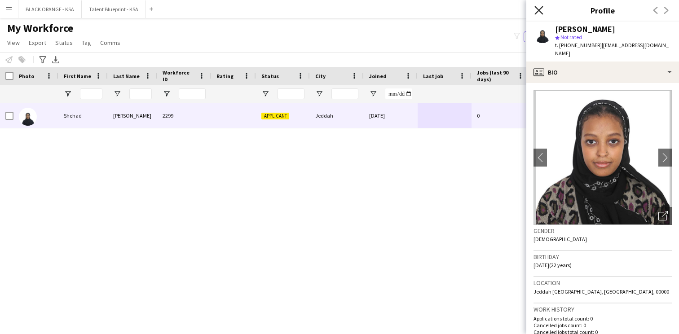
click at [536, 13] on icon "Close pop-in" at bounding box center [538, 10] width 9 height 9
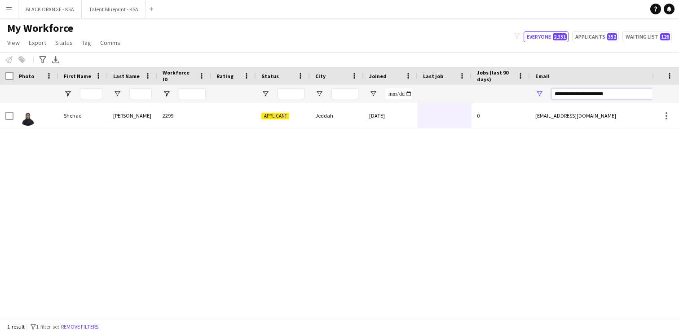
click at [580, 94] on input "**********" at bounding box center [627, 93] width 153 height 11
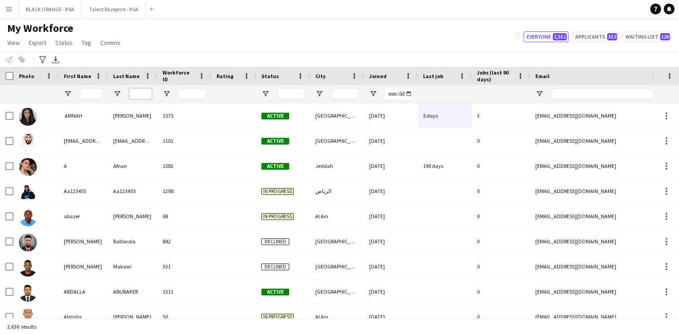
click at [141, 91] on input "Last Name Filter Input" at bounding box center [140, 93] width 22 height 11
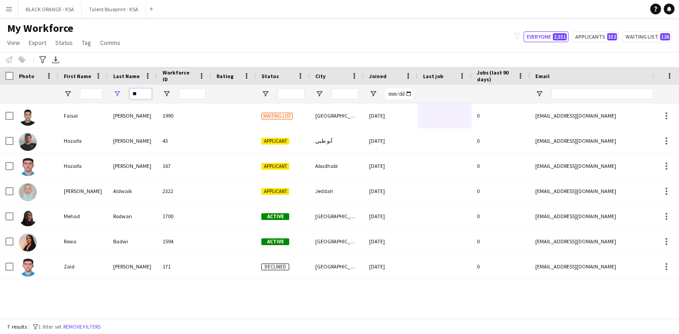
type input "*"
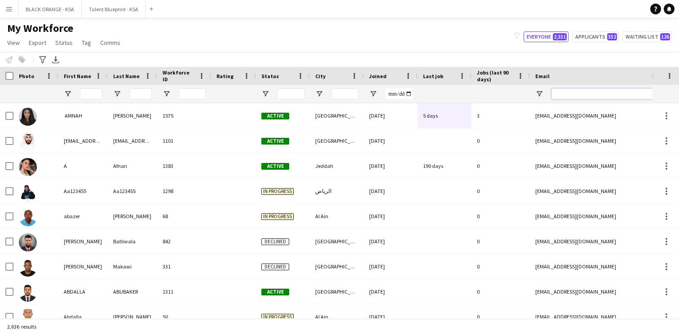
click at [567, 94] on input "Email Filter Input" at bounding box center [627, 93] width 153 height 11
paste input "**********"
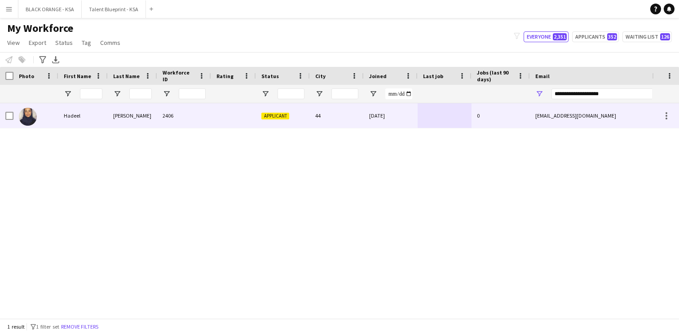
click at [406, 120] on div "[DATE]" at bounding box center [391, 115] width 54 height 25
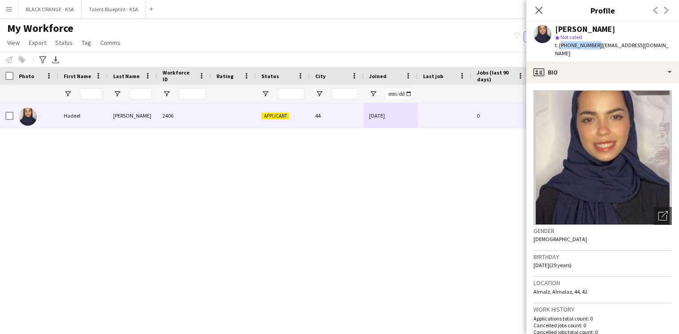
drag, startPoint x: 594, startPoint y: 46, endPoint x: 560, endPoint y: 47, distance: 34.6
click at [560, 47] on span "t. +966548785961" at bounding box center [578, 45] width 47 height 7
copy span "+966548785961"
click at [620, 34] on div "star Not rated" at bounding box center [613, 37] width 117 height 8
click at [580, 46] on span "t. +966548785961" at bounding box center [578, 45] width 47 height 7
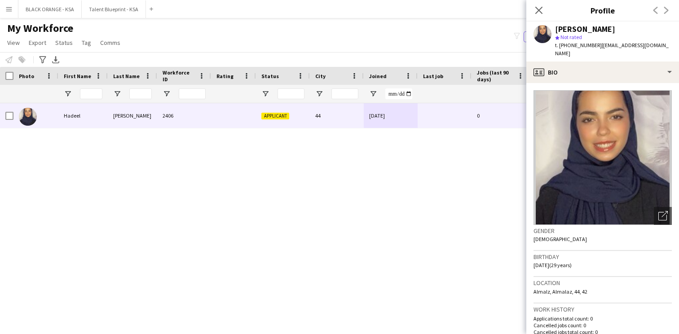
click at [603, 27] on div "Hadeel Fayez" at bounding box center [613, 29] width 117 height 8
click at [599, 28] on div "Hadeel Fayez" at bounding box center [585, 29] width 60 height 8
click at [541, 11] on icon "Close pop-in" at bounding box center [538, 10] width 9 height 9
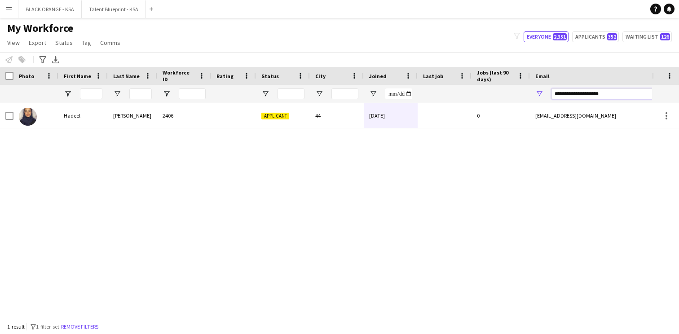
click at [582, 94] on input "**********" at bounding box center [627, 93] width 153 height 11
paste input "******"
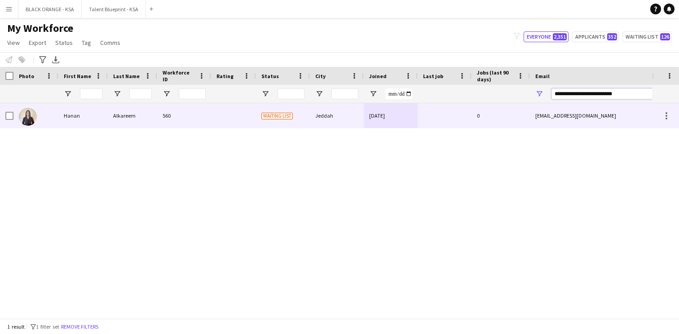
type input "**********"
click at [434, 118] on div at bounding box center [445, 115] width 54 height 25
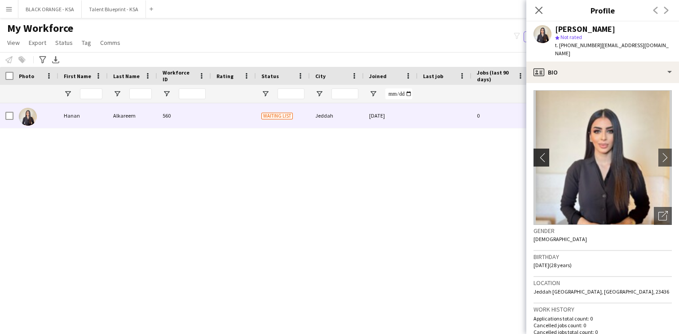
click at [541, 153] on app-icon "chevron-left" at bounding box center [540, 157] width 14 height 9
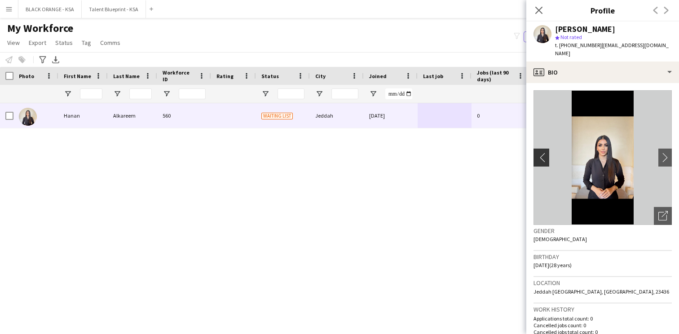
click at [541, 153] on app-icon "chevron-left" at bounding box center [540, 157] width 14 height 9
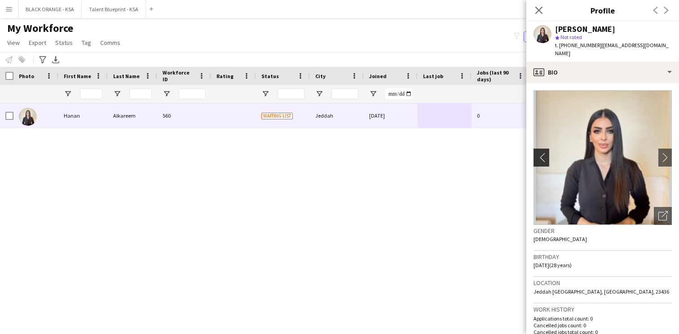
click at [541, 153] on app-icon "chevron-left" at bounding box center [540, 157] width 14 height 9
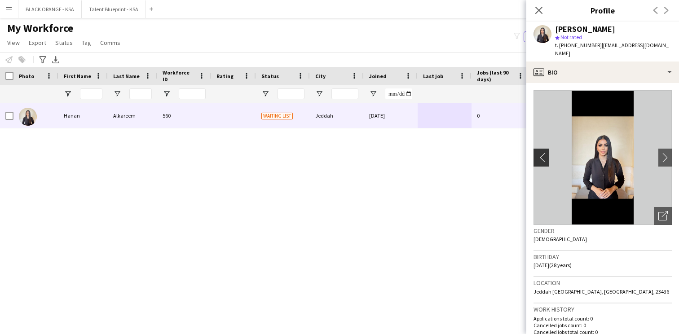
click at [541, 153] on app-icon "chevron-left" at bounding box center [540, 157] width 14 height 9
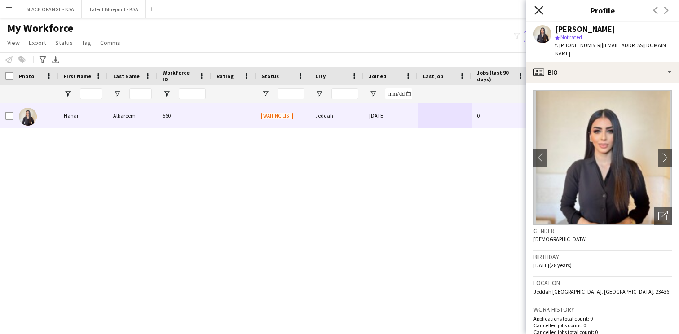
click at [541, 12] on icon at bounding box center [538, 10] width 9 height 9
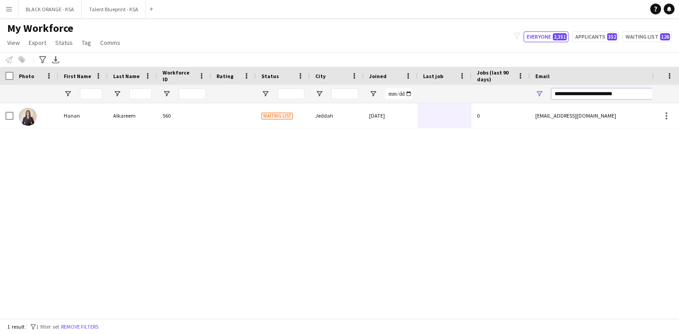
click at [583, 94] on input "**********" at bounding box center [627, 93] width 153 height 11
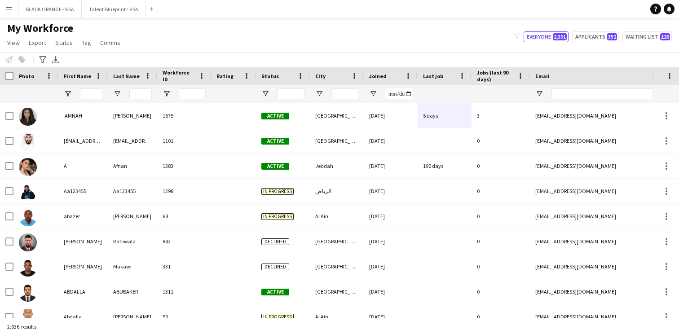
click at [452, 42] on div "My Workforce View Views Default view New view Update view Delete view Edit name…" at bounding box center [339, 37] width 679 height 31
